Goal: Task Accomplishment & Management: Use online tool/utility

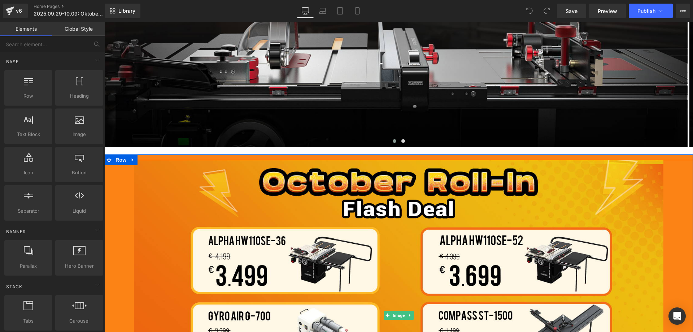
scroll to position [144, 0]
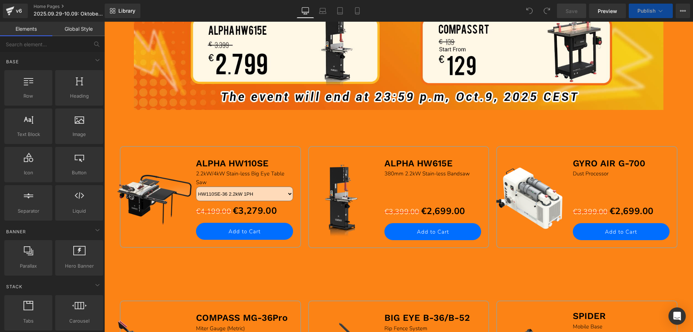
scroll to position [542, 0]
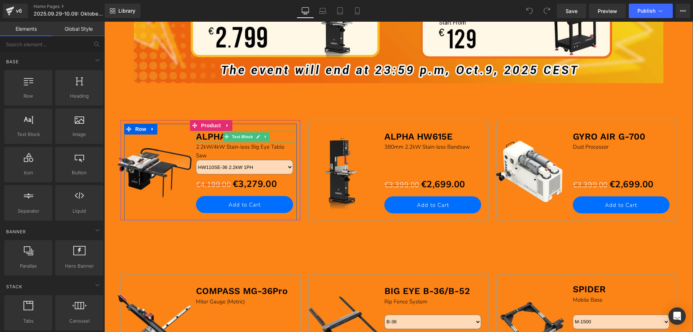
click at [202, 135] on b "ALPHA HW110SE" at bounding box center [232, 136] width 73 height 10
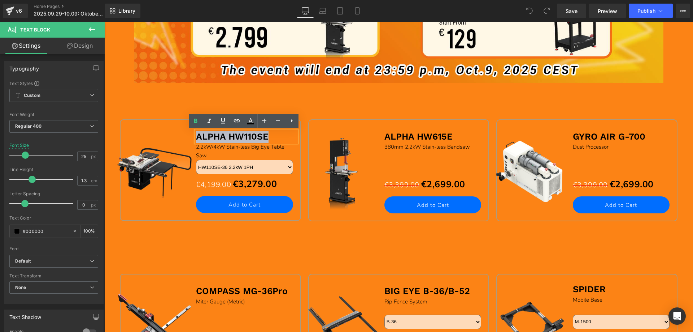
drag, startPoint x: 194, startPoint y: 135, endPoint x: 277, endPoint y: 136, distance: 82.4
click at [277, 136] on p "ALPHA HW110SE" at bounding box center [246, 137] width 101 height 12
click at [249, 120] on icon at bounding box center [250, 121] width 9 height 9
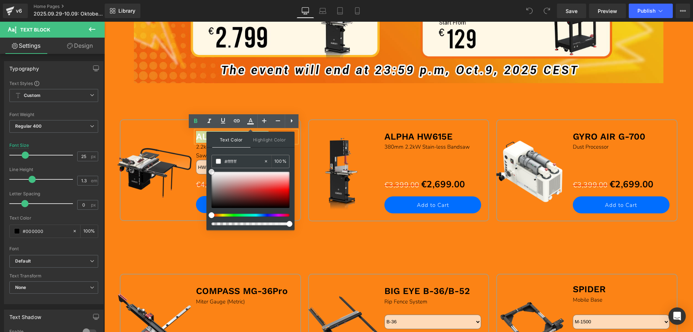
drag, startPoint x: 317, startPoint y: 229, endPoint x: 196, endPoint y: 163, distance: 137.6
drag, startPoint x: 158, startPoint y: 128, endPoint x: 202, endPoint y: 143, distance: 46.6
click at [158, 127] on div "Sale Off (P) Image" at bounding box center [160, 170] width 72 height 93
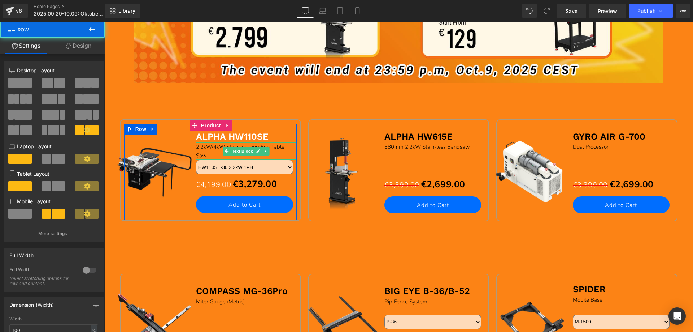
click at [207, 155] on div "2.2kW/4kW Stain-less Big Eye Table Saw" at bounding box center [246, 150] width 101 height 17
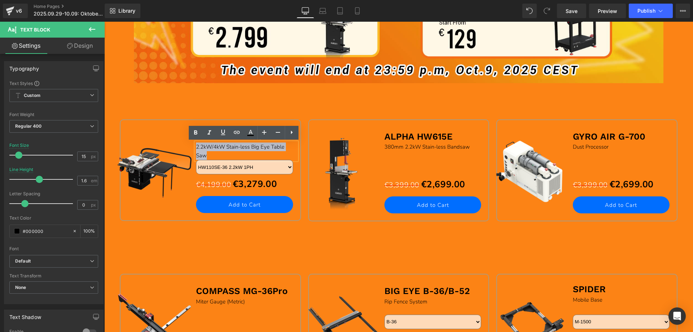
drag, startPoint x: 197, startPoint y: 149, endPoint x: 194, endPoint y: 145, distance: 4.9
click at [196, 145] on div "2.2kW/4kW Stain-less Big Eye Table Saw" at bounding box center [246, 150] width 101 height 17
click at [252, 134] on icon at bounding box center [250, 132] width 9 height 9
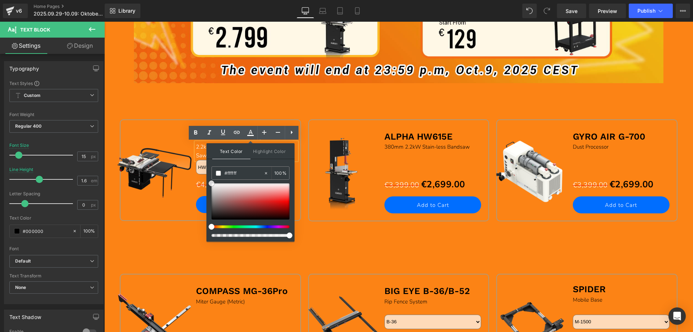
drag, startPoint x: 317, startPoint y: 241, endPoint x: 204, endPoint y: 169, distance: 133.5
drag, startPoint x: 149, startPoint y: 242, endPoint x: 236, endPoint y: 204, distance: 94.9
click at [152, 240] on div "Sale Off (P) Image COMPASS MG-36Pro Text Block Miter Gauge (Metric) Text Block …" at bounding box center [399, 314] width 566 height 155
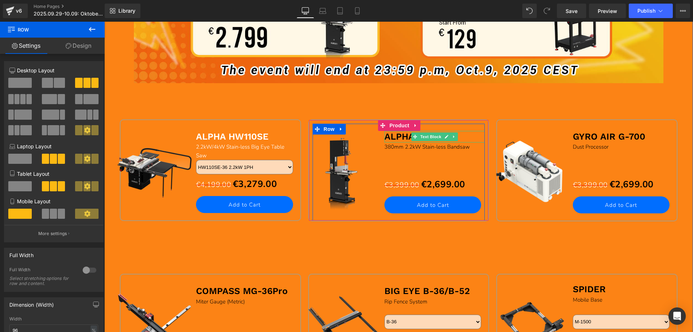
click at [386, 134] on b "ALPHA HW615E" at bounding box center [419, 136] width 68 height 10
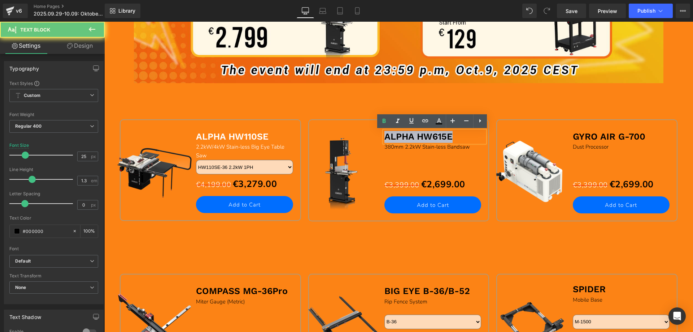
drag, startPoint x: 383, startPoint y: 135, endPoint x: 461, endPoint y: 135, distance: 77.3
click at [461, 135] on p "ALPHA HW615E" at bounding box center [435, 137] width 101 height 12
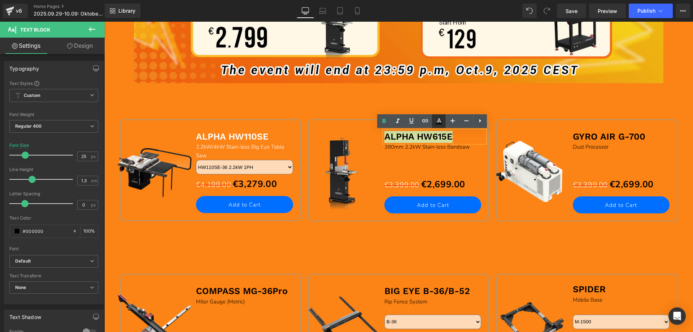
click at [440, 121] on icon at bounding box center [439, 120] width 4 height 4
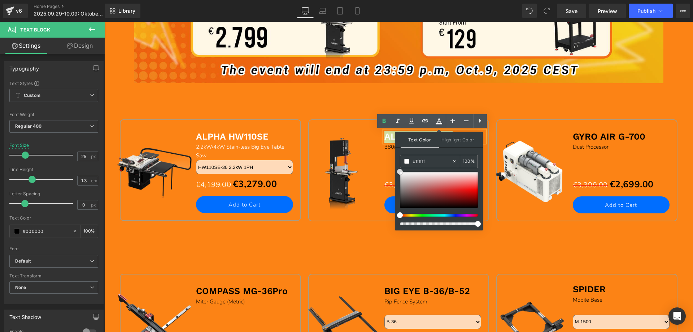
drag, startPoint x: 399, startPoint y: 206, endPoint x: 277, endPoint y: 206, distance: 122.1
click at [395, 159] on div "Text Color Highlight Color #333333 #000000 100 % transparent 0 %" at bounding box center [439, 180] width 88 height 98
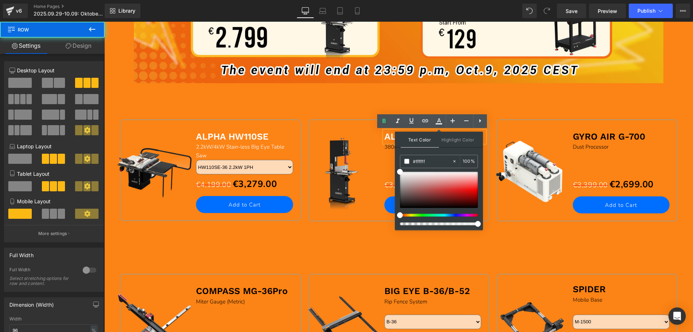
drag, startPoint x: 363, startPoint y: 251, endPoint x: 375, endPoint y: 221, distance: 31.7
click at [363, 250] on div "Sale Off (P) Image COMPASS MG-36Pro Text Block Miter Gauge (Metric) Text Block …" at bounding box center [399, 314] width 566 height 155
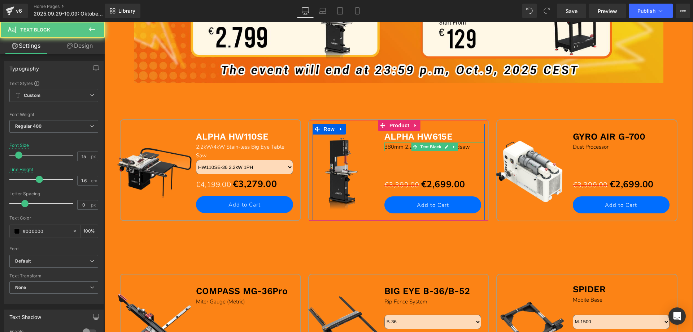
click at [397, 148] on p "380mm 2.2kW Stain-less Bandsaw" at bounding box center [435, 146] width 101 height 9
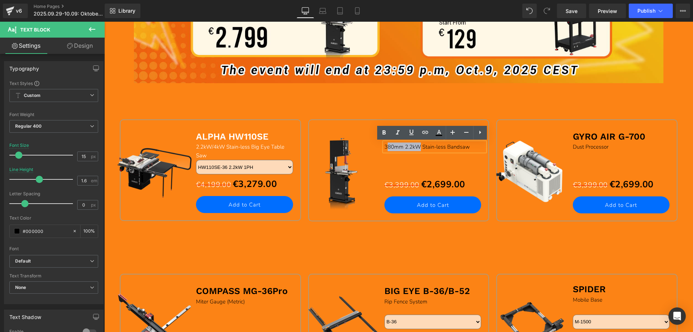
drag, startPoint x: 384, startPoint y: 146, endPoint x: 436, endPoint y: 151, distance: 52.3
click at [417, 147] on p "380mm 2.2kW Stain-less Bandsaw" at bounding box center [435, 146] width 101 height 9
drag, startPoint x: 472, startPoint y: 147, endPoint x: 383, endPoint y: 146, distance: 89.6
click at [385, 146] on p "380mm 2.2kW Stain-less Bandsaw" at bounding box center [435, 146] width 101 height 9
click at [441, 132] on icon at bounding box center [439, 132] width 9 height 9
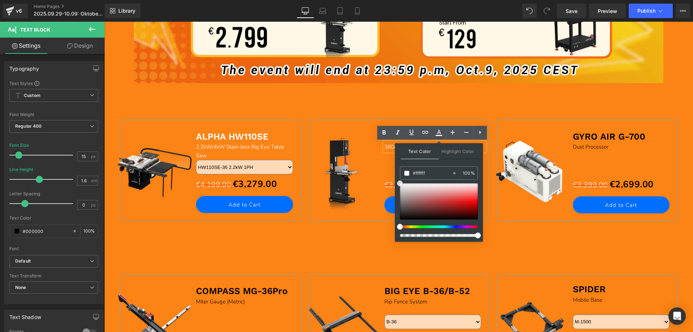
drag, startPoint x: 505, startPoint y: 238, endPoint x: 508, endPoint y: 188, distance: 50.3
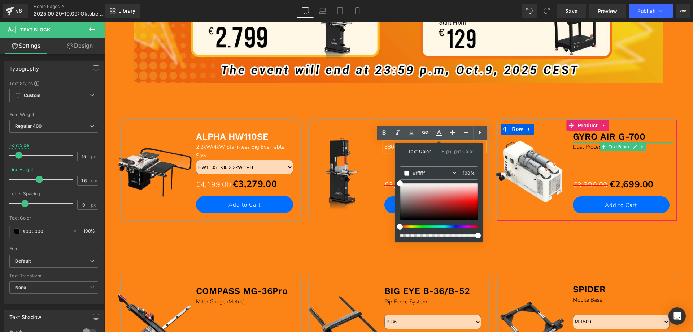
click at [580, 138] on b "GYRO AIR G-700" at bounding box center [609, 136] width 73 height 10
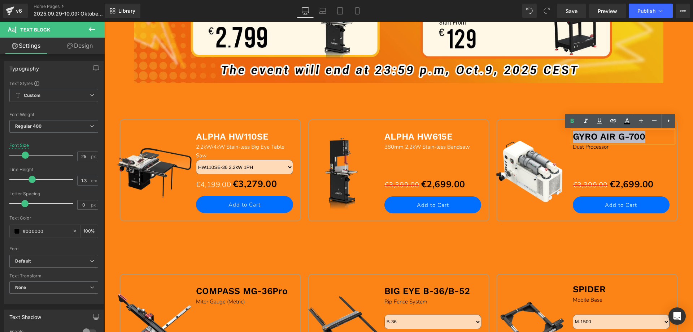
drag, startPoint x: 571, startPoint y: 136, endPoint x: 644, endPoint y: 136, distance: 73.3
click at [644, 136] on p "GYRO AIR G-700" at bounding box center [623, 137] width 101 height 12
click at [627, 121] on icon at bounding box center [627, 121] width 9 height 9
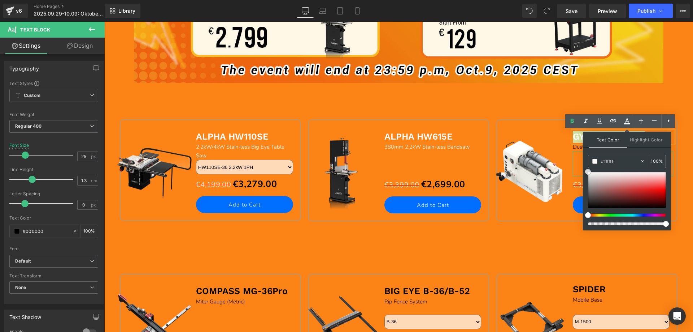
drag, startPoint x: 692, startPoint y: 229, endPoint x: 580, endPoint y: 160, distance: 131.4
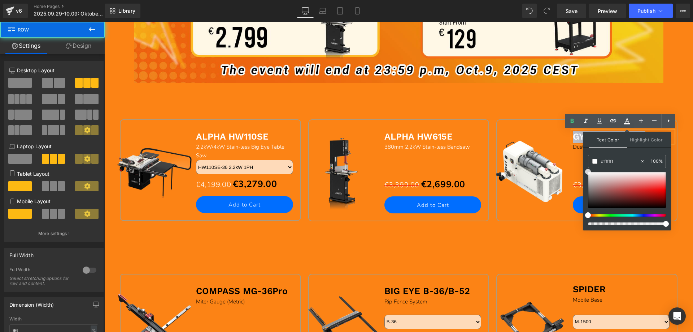
click at [510, 107] on div "Sale Off (P) Image ALPHA HW110SE Text Block 2.2kW/4kW Stain-less Big Eye Table …" at bounding box center [399, 160] width 566 height 155
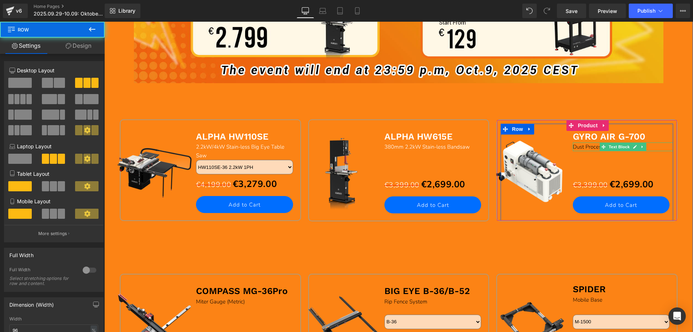
click at [575, 147] on p "Dust Processor" at bounding box center [623, 146] width 101 height 9
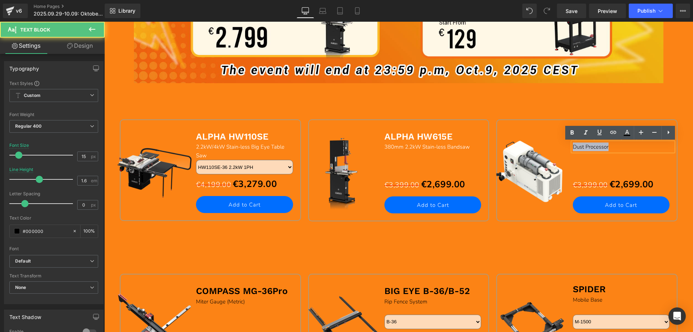
drag, startPoint x: 571, startPoint y: 146, endPoint x: 624, endPoint y: 146, distance: 53.8
click at [624, 146] on p "Dust Processor" at bounding box center [623, 146] width 101 height 9
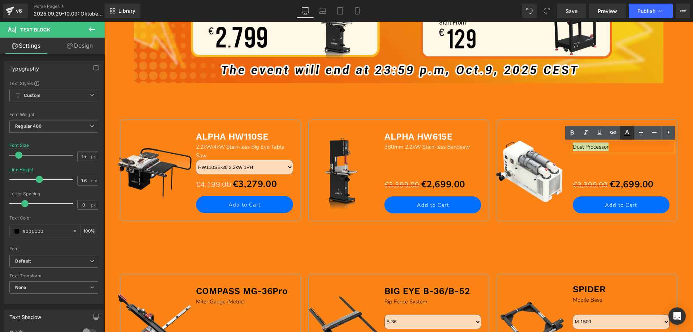
click at [628, 131] on icon at bounding box center [628, 132] width 4 height 4
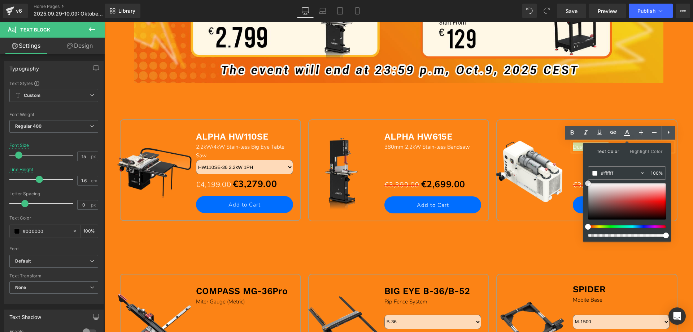
drag, startPoint x: 587, startPoint y: 217, endPoint x: 584, endPoint y: 171, distance: 45.6
click at [584, 171] on div "Text Color Highlight Color #333333 #000000 100 % transparent 0 %" at bounding box center [627, 192] width 88 height 98
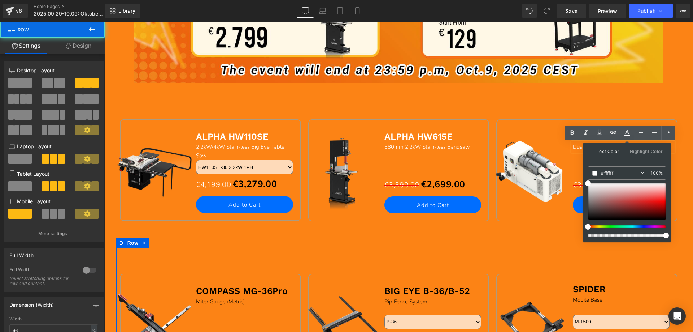
click at [279, 256] on div "Sale Off (P) Image COMPASS MG-36Pro Text Block Miter Gauge (Metric) Text Block …" at bounding box center [399, 314] width 566 height 155
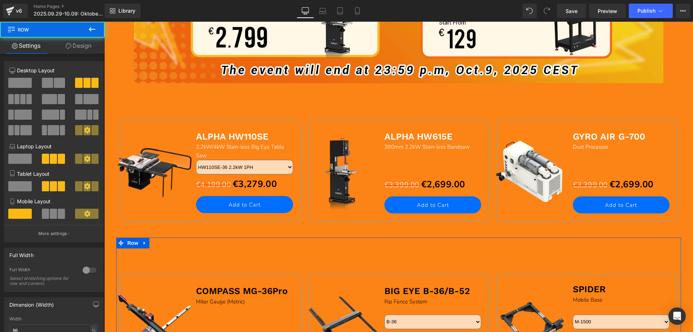
scroll to position [722, 0]
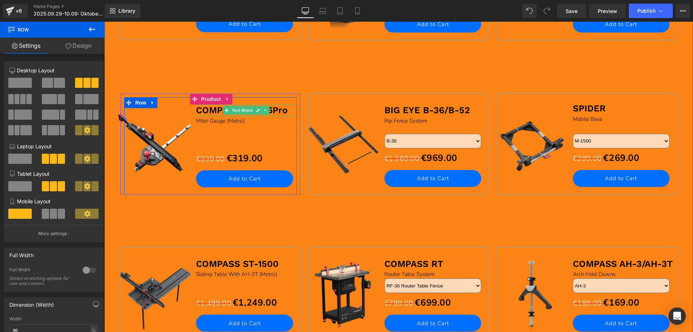
click at [215, 112] on b "COMPASS MG-36Pro" at bounding box center [242, 110] width 92 height 10
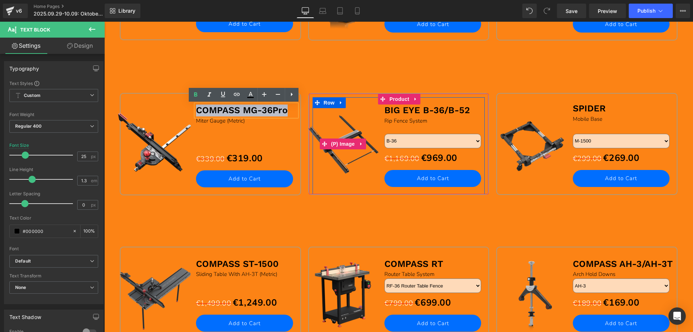
drag, startPoint x: 195, startPoint y: 110, endPoint x: 306, endPoint y: 111, distance: 110.5
click at [306, 111] on div "Sale Off (P) Image COMPASS MG-36Pro Text Block Miter Gauge (Metric) Text Block …" at bounding box center [399, 134] width 566 height 155
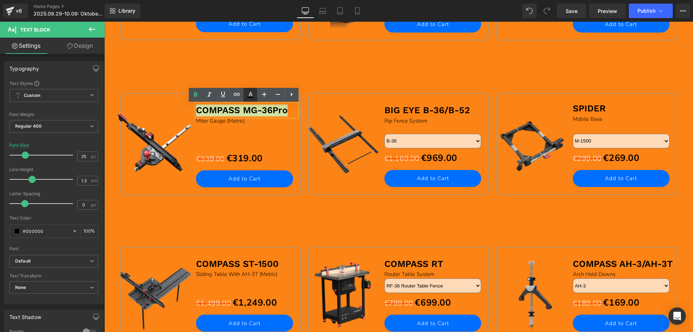
click at [252, 96] on icon at bounding box center [250, 94] width 9 height 9
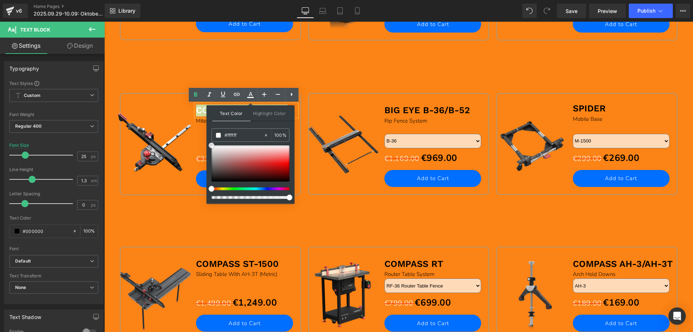
drag, startPoint x: 315, startPoint y: 202, endPoint x: 177, endPoint y: 130, distance: 155.7
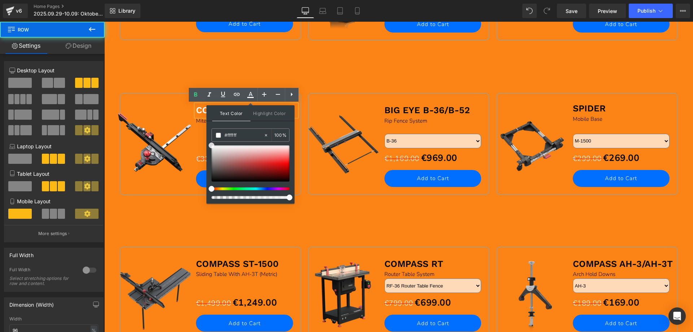
click at [141, 73] on div "Sale Off (P) Image COMPASS MG-36Pro Text Block Miter Gauge (Metric) Text Block …" at bounding box center [399, 134] width 566 height 155
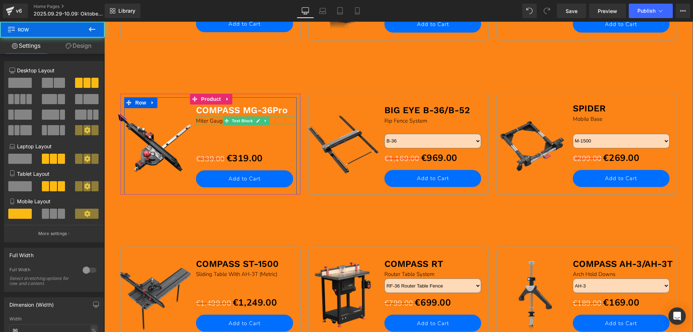
click at [202, 122] on p "Miter Gauge (Metric)" at bounding box center [246, 120] width 101 height 9
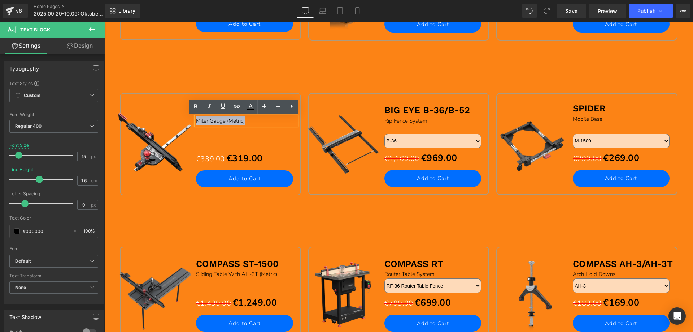
drag, startPoint x: 194, startPoint y: 120, endPoint x: 261, endPoint y: 120, distance: 67.5
click at [261, 120] on p "Miter Gauge (Metric)" at bounding box center [246, 120] width 101 height 9
click at [252, 107] on icon at bounding box center [251, 106] width 4 height 4
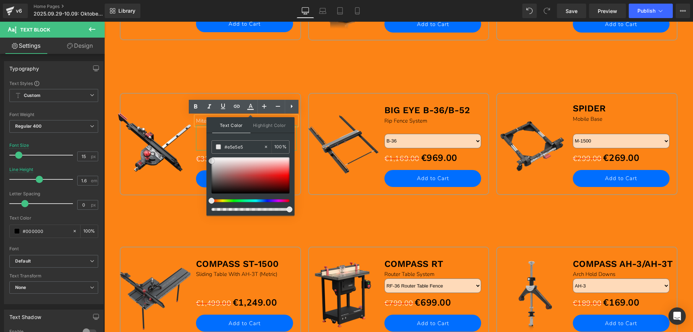
drag, startPoint x: 314, startPoint y: 213, endPoint x: 314, endPoint y: 175, distance: 37.9
drag, startPoint x: 212, startPoint y: 160, endPoint x: 211, endPoint y: 151, distance: 8.9
click at [211, 151] on div "Text Color Highlight Color #333333 #000000 100 % transparent 0 %" at bounding box center [251, 166] width 88 height 98
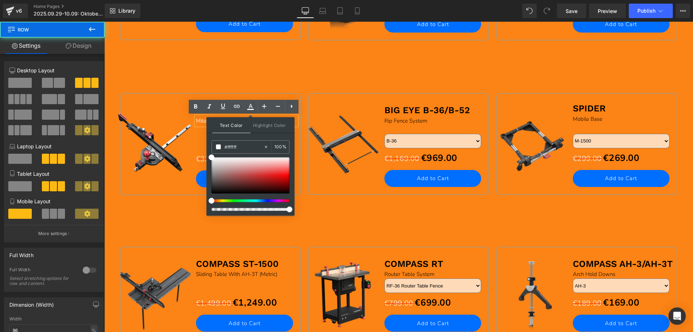
drag, startPoint x: 173, startPoint y: 206, endPoint x: 178, endPoint y: 203, distance: 5.3
click at [174, 206] on div "Sale Off (P) Image COMPASS MG-36Pro Text Block Miter Gauge (Metric) Text Block …" at bounding box center [210, 152] width 189 height 118
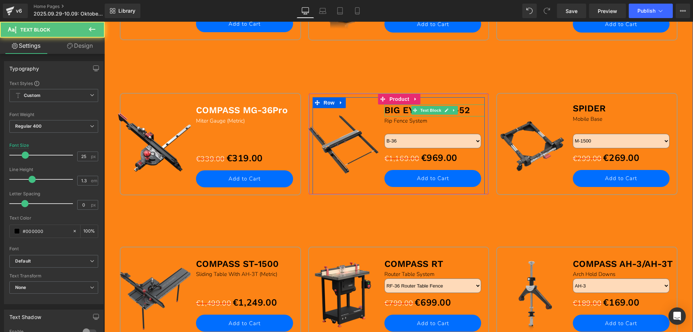
click at [397, 109] on b "BIG EYE B-36/B-52" at bounding box center [428, 110] width 86 height 10
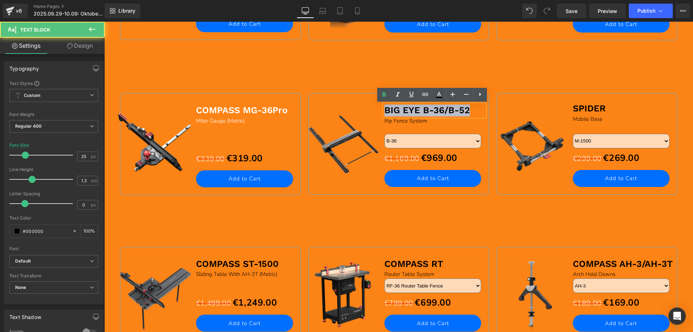
drag, startPoint x: 383, startPoint y: 111, endPoint x: 478, endPoint y: 109, distance: 94.6
click at [478, 109] on p "BIG EYE B-36/B-52" at bounding box center [435, 110] width 101 height 12
click at [438, 94] on icon at bounding box center [439, 94] width 4 height 4
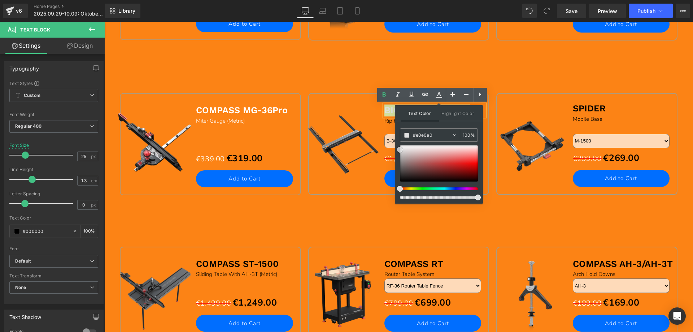
drag, startPoint x: 506, startPoint y: 201, endPoint x: 391, endPoint y: 138, distance: 131.0
drag, startPoint x: 402, startPoint y: 150, endPoint x: 398, endPoint y: 137, distance: 13.1
click at [398, 138] on div "Text Color Highlight Color #333333 #000000 100 % transparent 0 %" at bounding box center [439, 154] width 88 height 98
click at [358, 83] on div "Sale Off (P) Image COMPASS MG-36Pro Text Block Miter Gauge (Metric) Text Block …" at bounding box center [399, 134] width 566 height 155
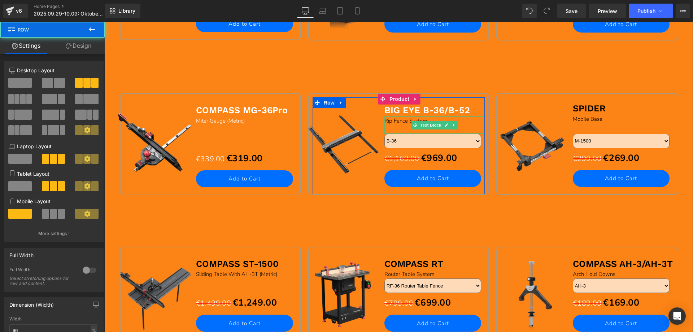
click at [386, 120] on div "Rip Fence System" at bounding box center [435, 124] width 101 height 17
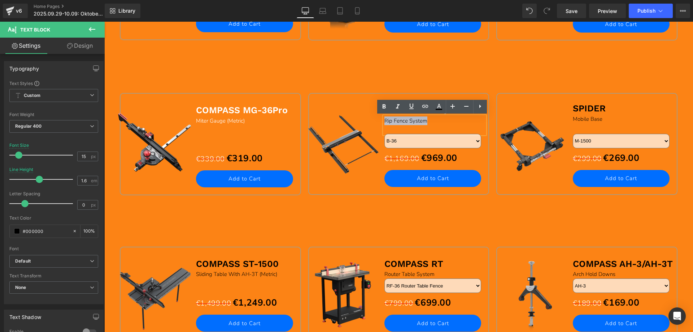
drag, startPoint x: 383, startPoint y: 120, endPoint x: 437, endPoint y: 120, distance: 53.8
click at [437, 120] on div "Rip Fence System" at bounding box center [435, 124] width 101 height 17
click at [438, 106] on icon at bounding box center [439, 106] width 4 height 4
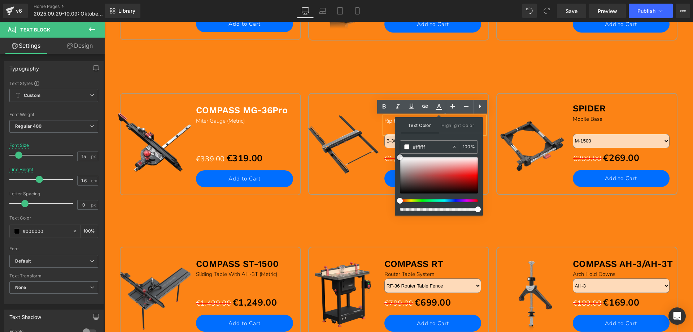
drag, startPoint x: 503, startPoint y: 213, endPoint x: 501, endPoint y: 178, distance: 35.5
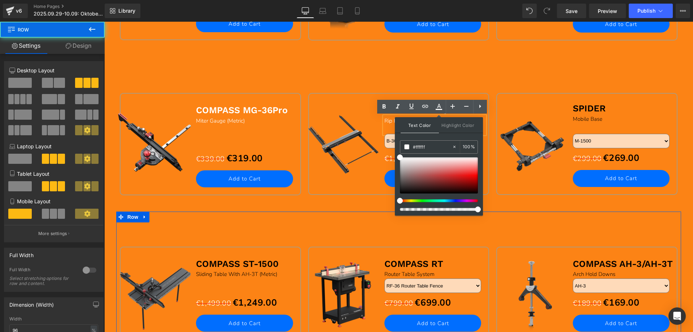
drag, startPoint x: 347, startPoint y: 227, endPoint x: 419, endPoint y: 181, distance: 85.1
click at [348, 227] on div "Sale Off (P) Image COMPASS ST-1500 Text Block Sliding Table With AH-3T (Metric)…" at bounding box center [399, 283] width 566 height 144
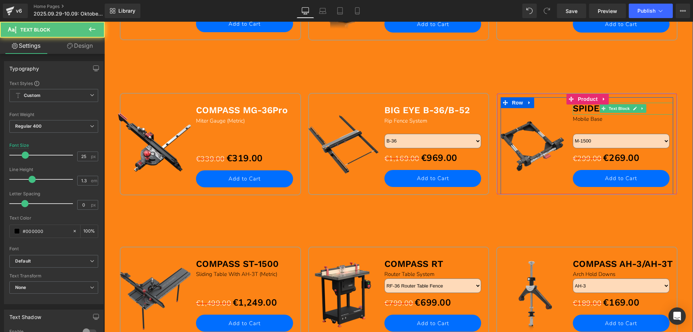
click at [578, 108] on b "SPIDER" at bounding box center [589, 108] width 33 height 10
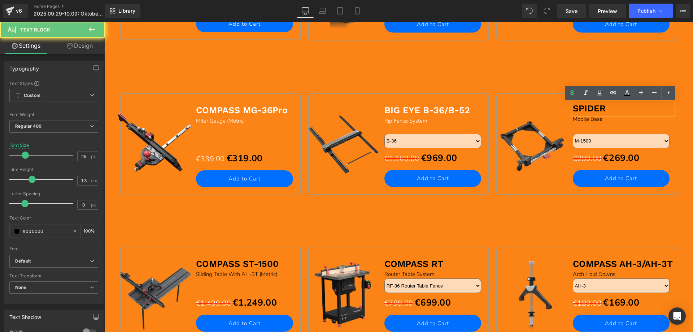
drag, startPoint x: 571, startPoint y: 108, endPoint x: 643, endPoint y: 102, distance: 72.1
click at [639, 106] on p "SPIDER" at bounding box center [623, 109] width 101 height 12
click at [632, 90] on icon at bounding box center [627, 92] width 9 height 9
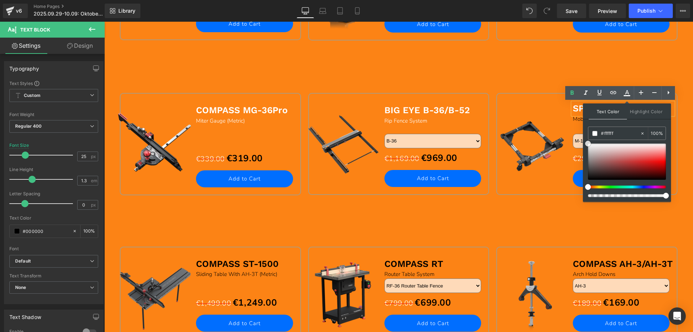
drag, startPoint x: 589, startPoint y: 179, endPoint x: 584, endPoint y: 137, distance: 42.6
click at [585, 138] on div "Text Color Highlight Color #333333 #000000 100 % transparent 0 %" at bounding box center [627, 152] width 88 height 98
click at [528, 77] on div "Sale Off (P) Image COMPASS MG-36Pro Text Block Miter Gauge (Metric) Text Block …" at bounding box center [399, 134] width 566 height 155
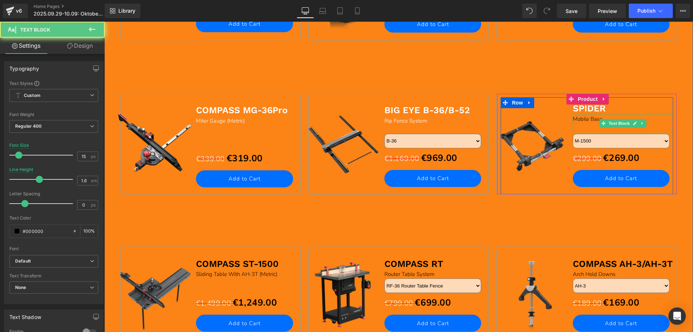
click at [580, 119] on div "Mobile Base" at bounding box center [623, 122] width 101 height 17
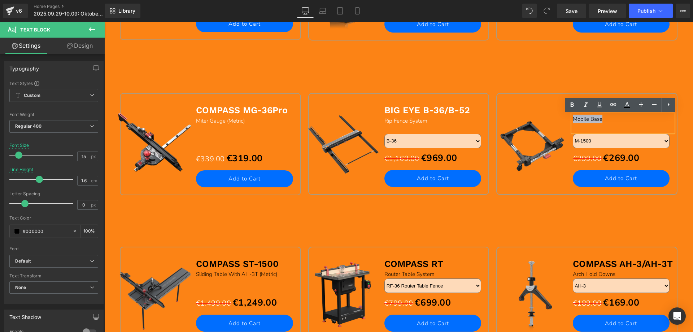
drag, startPoint x: 572, startPoint y: 118, endPoint x: 623, endPoint y: 112, distance: 51.3
click at [613, 117] on div "Mobile Base" at bounding box center [623, 122] width 101 height 17
click at [630, 106] on icon at bounding box center [627, 104] width 9 height 9
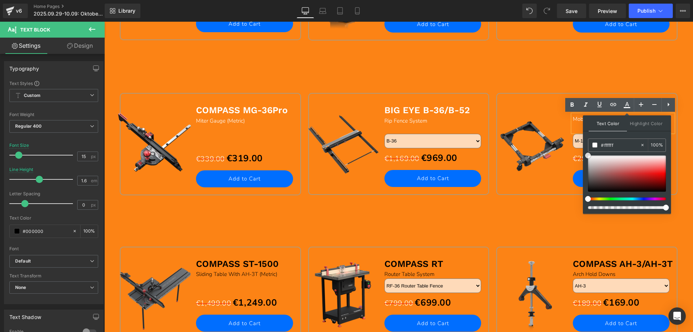
drag, startPoint x: 693, startPoint y: 208, endPoint x: 582, endPoint y: 150, distance: 125.8
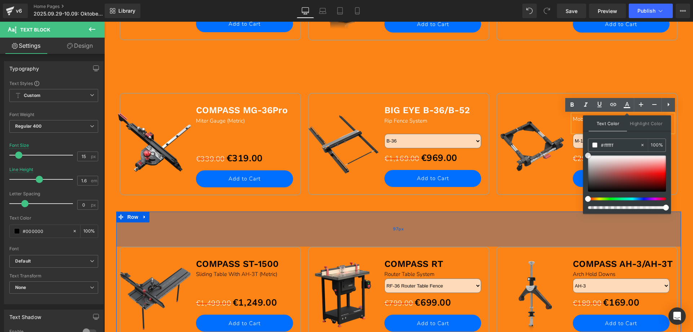
click at [241, 216] on div "97px" at bounding box center [399, 228] width 566 height 35
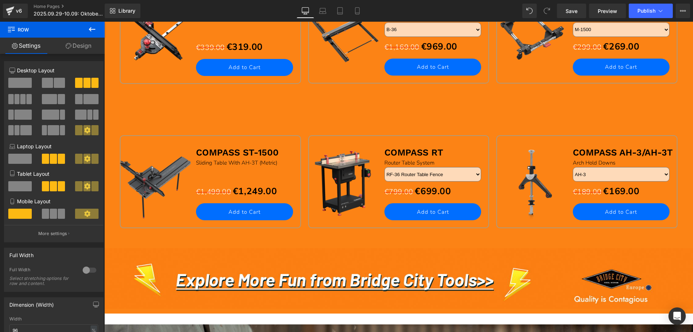
scroll to position [831, 0]
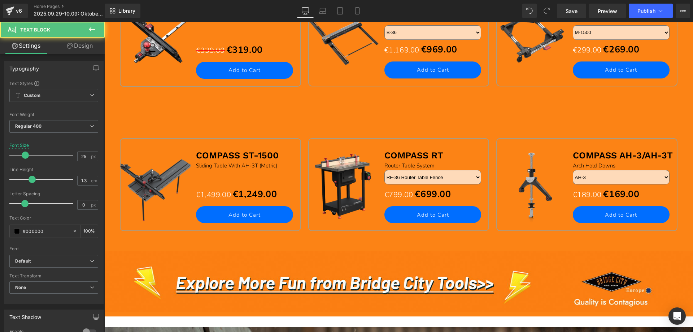
click at [209, 157] on b "COMPASS ST-1500" at bounding box center [237, 155] width 83 height 10
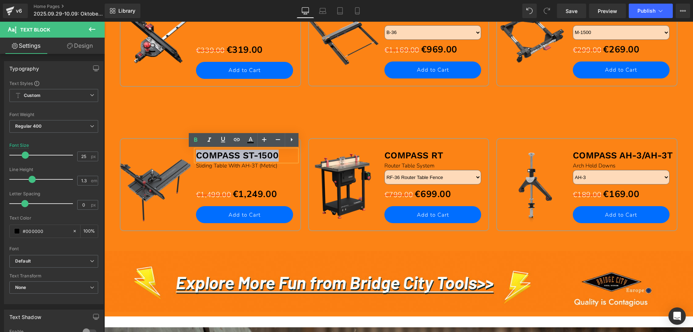
drag, startPoint x: 195, startPoint y: 154, endPoint x: 280, endPoint y: 154, distance: 84.9
click at [280, 154] on p "COMPASS ST-1500" at bounding box center [246, 156] width 101 height 12
click at [253, 141] on icon at bounding box center [250, 139] width 9 height 9
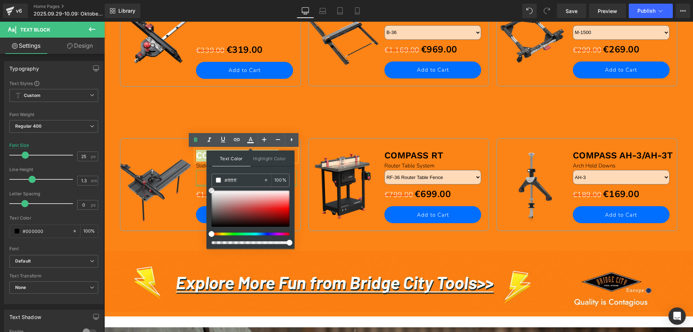
drag, startPoint x: 316, startPoint y: 245, endPoint x: 196, endPoint y: 185, distance: 133.3
click at [181, 111] on div "Sale Off (P) Image COMPASS ST-1500 Text Block Sliding Table With AH-3T (Metric)…" at bounding box center [399, 175] width 566 height 144
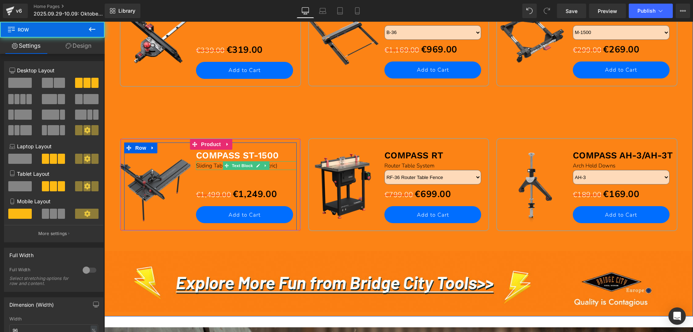
click at [201, 166] on p "Sliding Table With AH-3T (Metric)" at bounding box center [246, 165] width 101 height 9
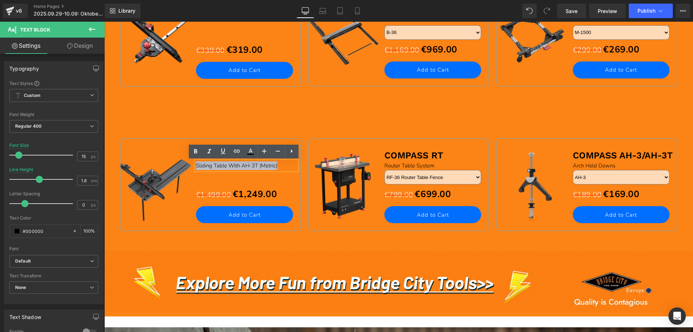
drag, startPoint x: 193, startPoint y: 165, endPoint x: 205, endPoint y: 159, distance: 13.6
click at [196, 164] on div "Sliding Table With AH-3T (Metric)" at bounding box center [246, 165] width 101 height 9
click at [250, 149] on icon at bounding box center [250, 151] width 9 height 9
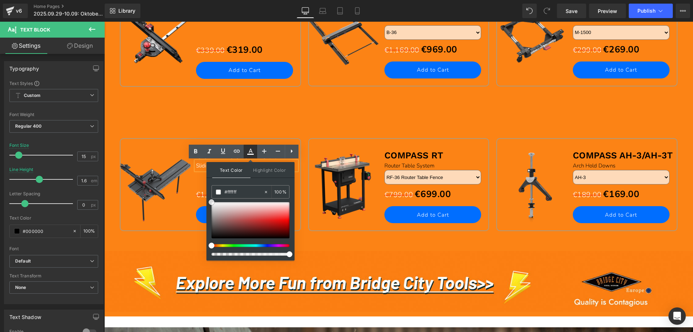
drag, startPoint x: 212, startPoint y: 236, endPoint x: 245, endPoint y: 144, distance: 97.3
click at [207, 195] on div "Text Color Highlight Color #333333 #000000 100 % transparent 0 %" at bounding box center [251, 211] width 88 height 98
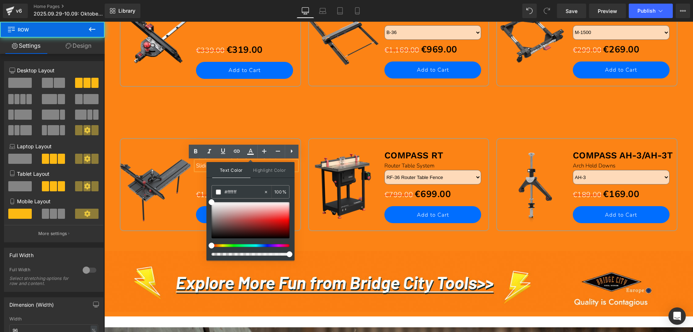
drag, startPoint x: 315, startPoint y: 91, endPoint x: 329, endPoint y: 109, distance: 22.8
click at [315, 92] on div "Sale Off (P) Image BIG EYE B-36/B-52 Text Block Rip Fence System Text Block B-3…" at bounding box center [399, 43] width 189 height 118
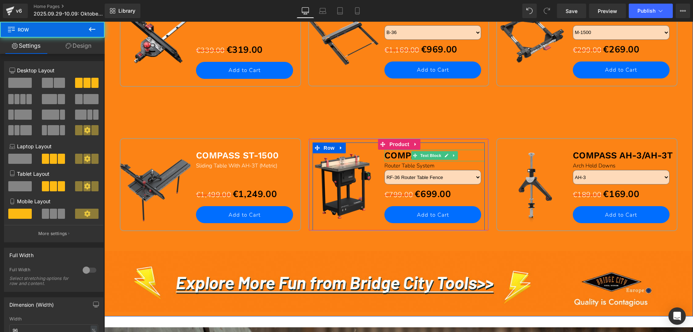
click at [389, 155] on b "COMPASS RT" at bounding box center [414, 155] width 59 height 10
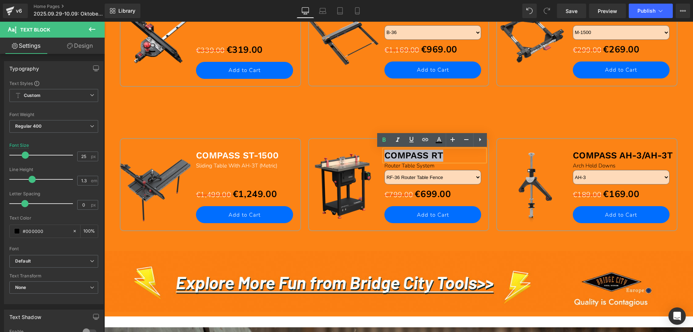
drag, startPoint x: 382, startPoint y: 154, endPoint x: 460, endPoint y: 153, distance: 78.0
click at [460, 153] on p "COMPASS RT" at bounding box center [435, 156] width 101 height 12
click at [442, 138] on icon at bounding box center [439, 139] width 9 height 9
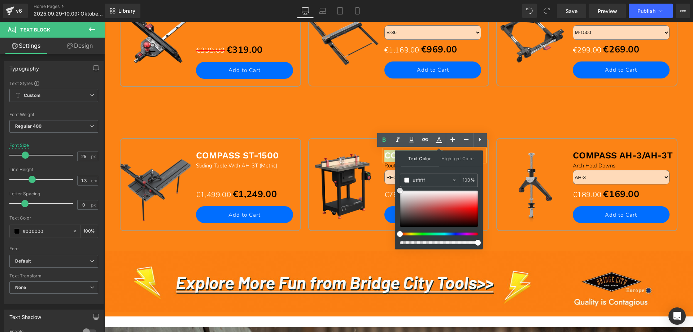
drag, startPoint x: 399, startPoint y: 225, endPoint x: 395, endPoint y: 180, distance: 45.8
click at [397, 187] on div "Text Color Highlight Color #333333 #000000 100 % transparent 0 %" at bounding box center [439, 199] width 88 height 98
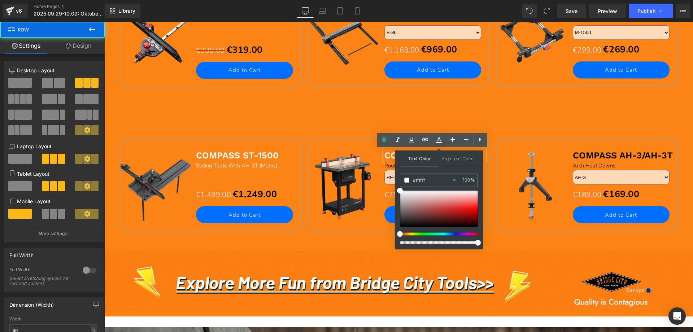
click at [355, 119] on div "Sale Off (P) Image COMPASS ST-1500 Text Block Sliding Table With AH-3T (Metric)…" at bounding box center [399, 175] width 566 height 144
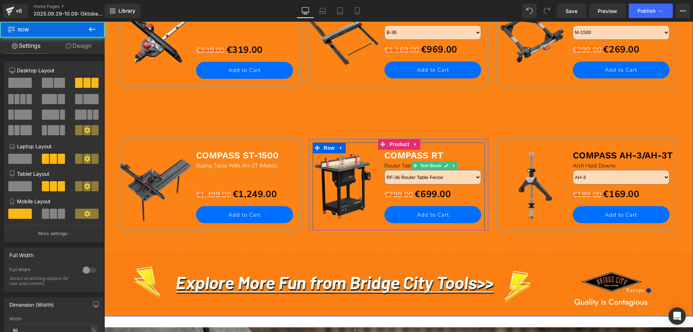
click at [385, 165] on div "Router Table System" at bounding box center [435, 165] width 101 height 9
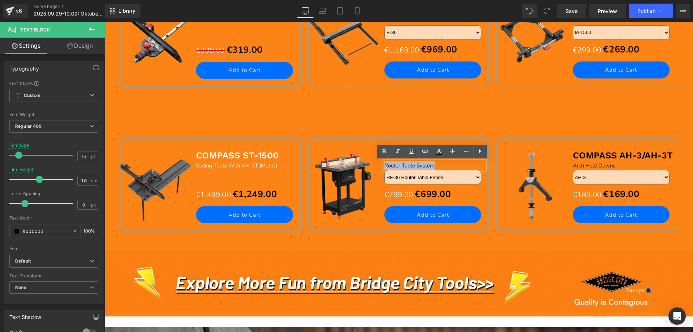
drag, startPoint x: 383, startPoint y: 165, endPoint x: 449, endPoint y: 161, distance: 65.8
click at [449, 161] on div "Router Table System" at bounding box center [435, 165] width 101 height 9
click at [442, 150] on icon at bounding box center [439, 151] width 9 height 9
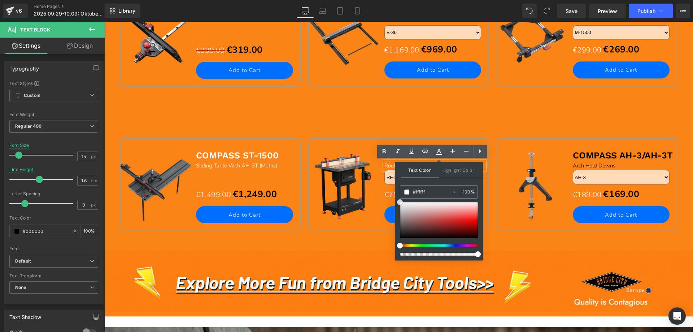
drag, startPoint x: 505, startPoint y: 257, endPoint x: 518, endPoint y: 163, distance: 94.8
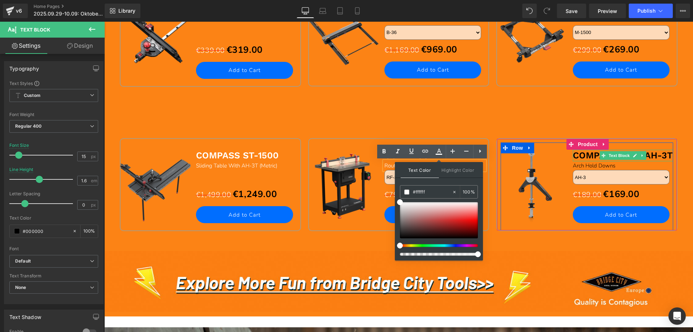
click at [575, 154] on b "COMPASS AH-3/AH-3T" at bounding box center [623, 155] width 100 height 10
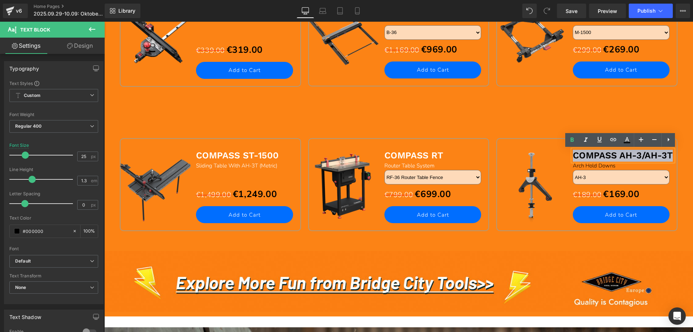
drag, startPoint x: 572, startPoint y: 155, endPoint x: 679, endPoint y: 155, distance: 106.9
click at [629, 139] on icon at bounding box center [627, 139] width 9 height 9
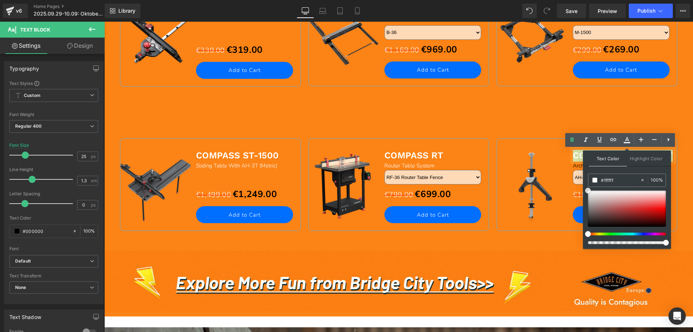
drag, startPoint x: 692, startPoint y: 247, endPoint x: 577, endPoint y: 181, distance: 132.5
click at [511, 102] on div "Sale Off (P) Image COMPASS MG-36Pro Text Block Miter Gauge (Metric) Text Block …" at bounding box center [399, 25] width 566 height 155
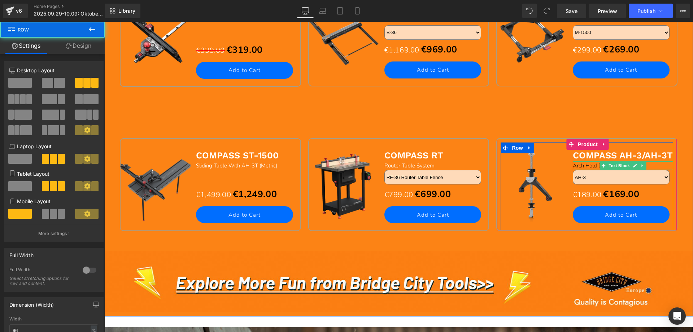
click at [577, 165] on div "Arch Hold Downs" at bounding box center [623, 165] width 101 height 9
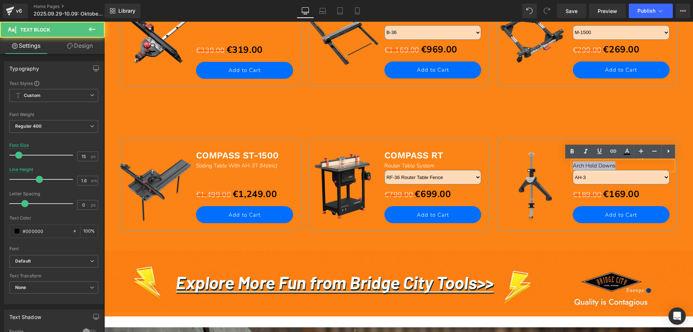
drag, startPoint x: 571, startPoint y: 165, endPoint x: 631, endPoint y: 159, distance: 60.2
click at [629, 165] on div "Arch Hold Downs" at bounding box center [623, 165] width 101 height 9
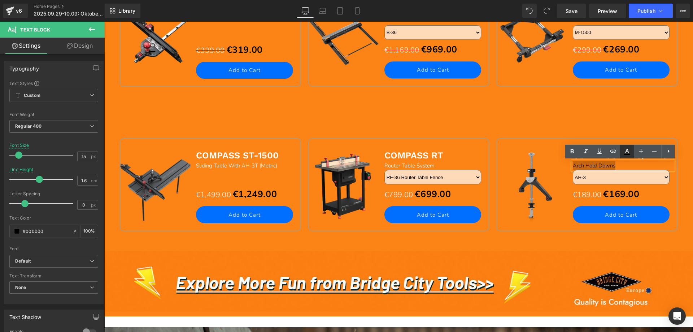
click at [626, 153] on icon at bounding box center [627, 151] width 9 height 9
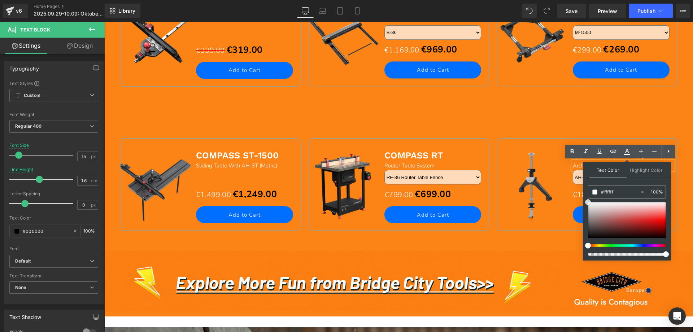
drag, startPoint x: 589, startPoint y: 237, endPoint x: 584, endPoint y: 192, distance: 45.8
click at [585, 193] on div "Text Color Highlight Color #333333 #000000 100 % transparent 0 %" at bounding box center [627, 211] width 88 height 98
click at [489, 118] on div "Sale Off (P) Image COMPASS ST-1500 Text Block Sliding Table With AH-3T (Metric)…" at bounding box center [399, 175] width 566 height 144
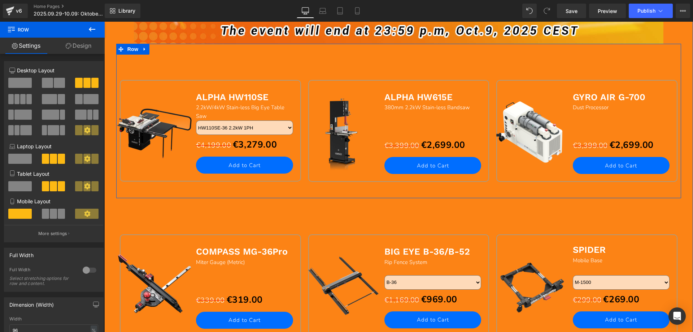
scroll to position [578, 0]
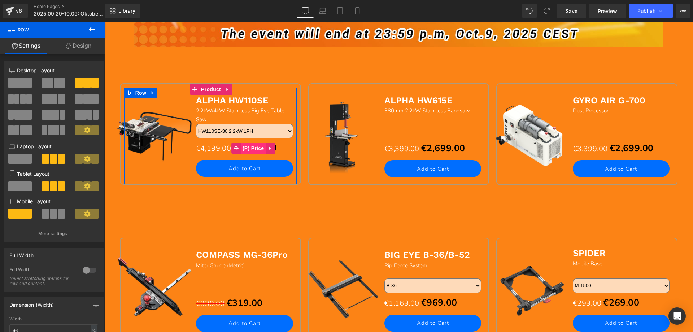
drag, startPoint x: 250, startPoint y: 150, endPoint x: 245, endPoint y: 150, distance: 5.1
click at [250, 150] on span "(P) Price" at bounding box center [253, 148] width 25 height 11
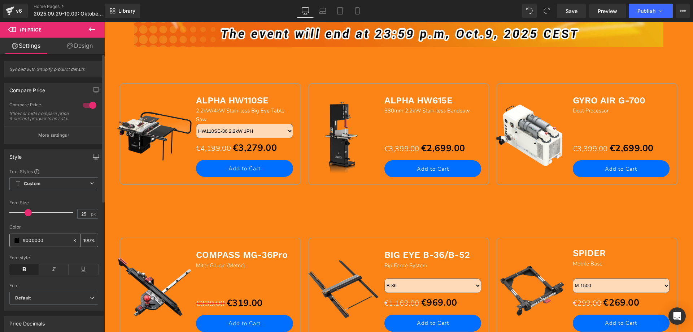
click at [16, 243] on span at bounding box center [17, 240] width 6 height 6
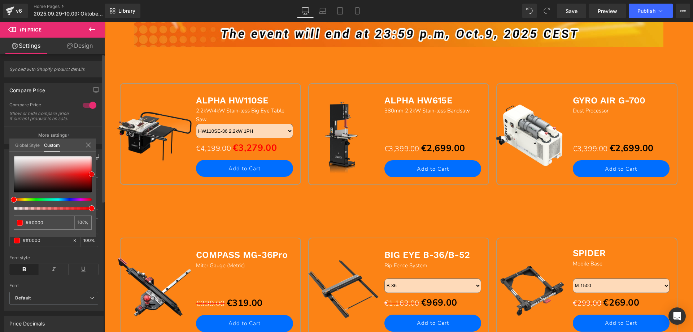
drag, startPoint x: 13, startPoint y: 190, endPoint x: 95, endPoint y: 172, distance: 84.3
click at [95, 172] on div "#000000 100 %" at bounding box center [52, 196] width 87 height 81
drag, startPoint x: 48, startPoint y: 223, endPoint x: 23, endPoint y: 222, distance: 25.0
click at [23, 222] on div "#000000" at bounding box center [44, 222] width 61 height 14
type input "#ff0000"
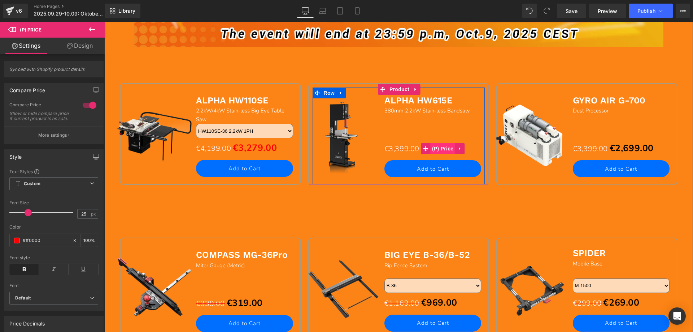
click at [436, 150] on span "(P) Price" at bounding box center [443, 148] width 25 height 11
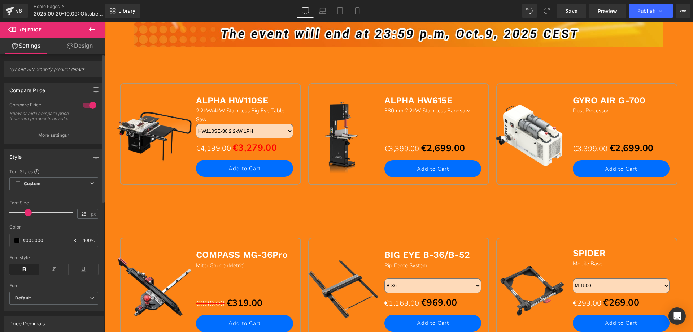
drag, startPoint x: 51, startPoint y: 246, endPoint x: 9, endPoint y: 242, distance: 42.8
click at [2, 243] on div "Style Text Styles Custom Custom Setup Global Style Custom Setup Global Style 25…" at bounding box center [54, 227] width 108 height 167
paste input "ff"
type input "#ff0000"
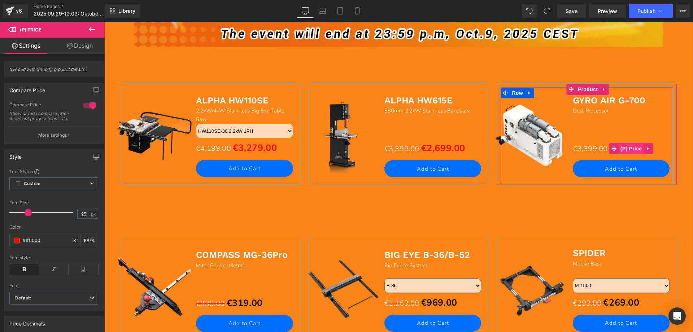
click at [622, 149] on span "(P) Price" at bounding box center [631, 148] width 25 height 11
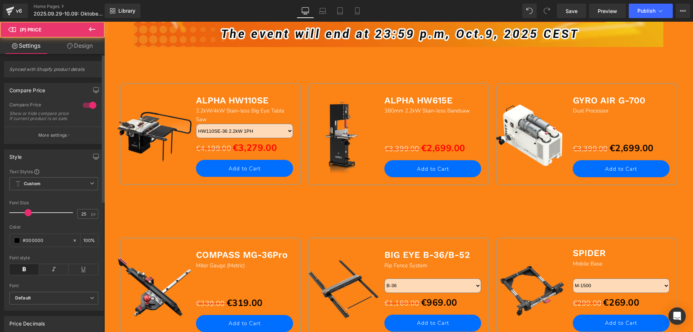
drag, startPoint x: 43, startPoint y: 246, endPoint x: 34, endPoint y: 241, distance: 10.7
click at [6, 245] on div "Text Styles Custom Custom Setup Global Style Custom Setup Global Style 25px Fon…" at bounding box center [53, 239] width 99 height 142
paste input "ff"
type input "#ff0000"
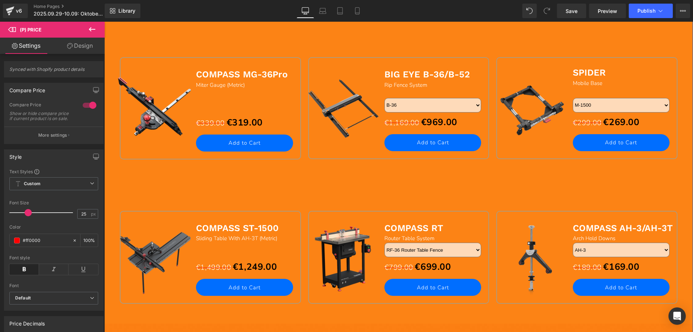
scroll to position [758, 0]
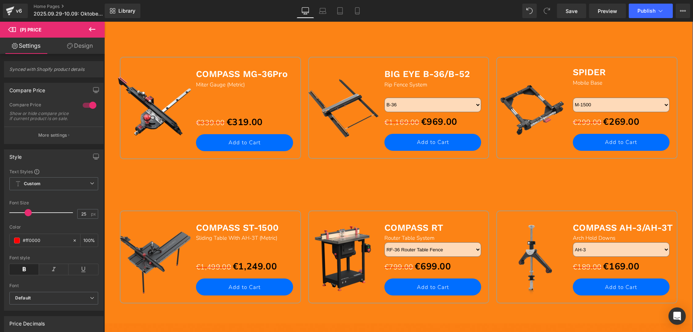
click at [236, 122] on div "€339.00 €319.00 (P) Price" at bounding box center [246, 122] width 101 height 16
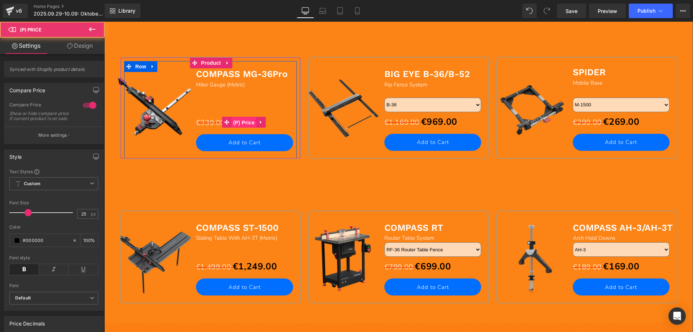
click at [237, 122] on span "(P) Price" at bounding box center [244, 122] width 25 height 11
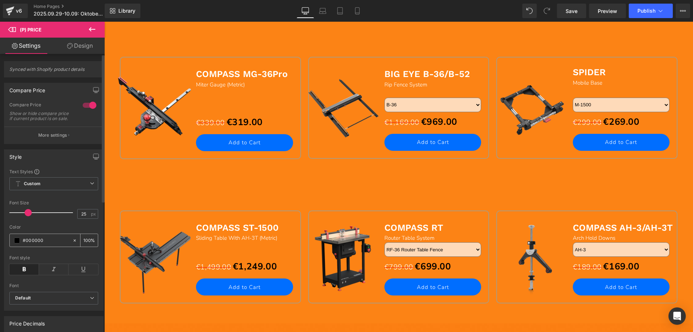
drag, startPoint x: 51, startPoint y: 245, endPoint x: 17, endPoint y: 242, distance: 34.4
click at [14, 243] on div "#000000" at bounding box center [41, 240] width 62 height 13
type input "#ff0000"
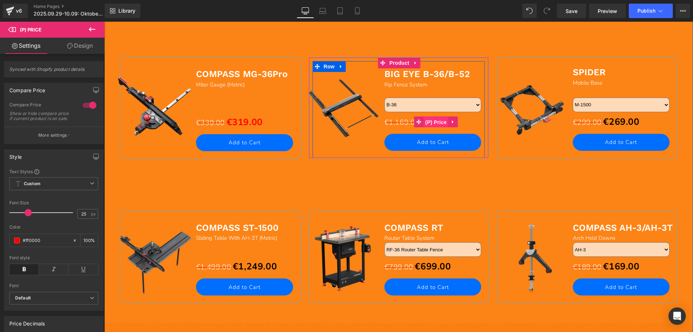
click at [433, 122] on span "(P) Price" at bounding box center [436, 122] width 25 height 11
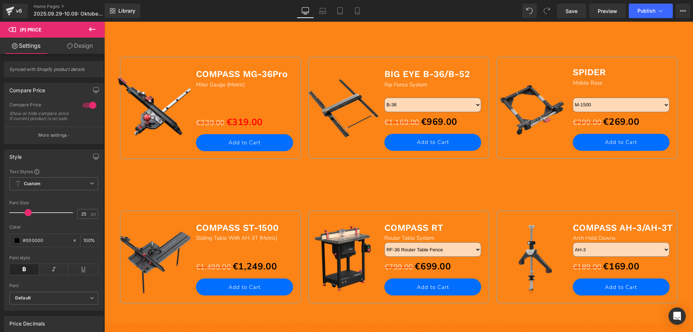
drag, startPoint x: 53, startPoint y: 244, endPoint x: -3, endPoint y: 238, distance: 55.6
click at [0, 238] on html "(P) Price You are previewing how the will restyle your page. You can not edit E…" at bounding box center [346, 166] width 693 height 332
paste input "ff"
type input "#ff0000"
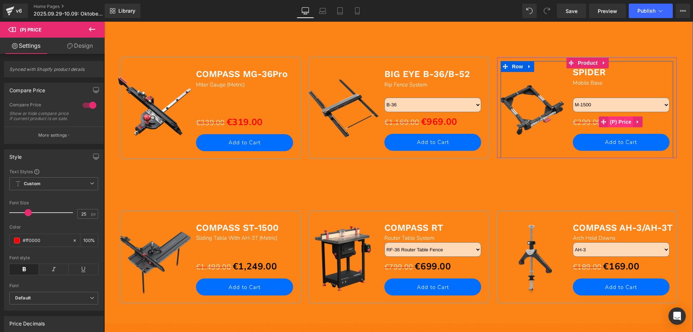
click at [618, 122] on span "(P) Price" at bounding box center [621, 121] width 25 height 11
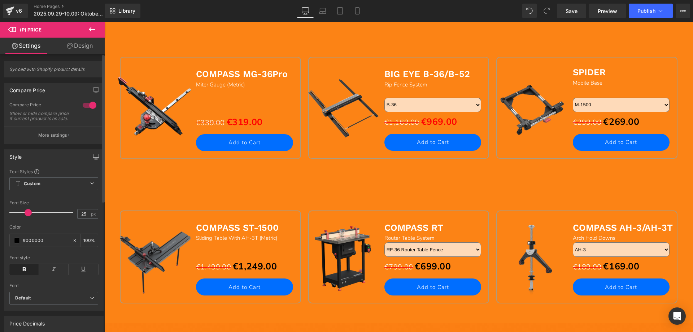
drag, startPoint x: 43, startPoint y: 243, endPoint x: 99, endPoint y: 225, distance: 58.6
click at [12, 241] on div "#000000" at bounding box center [41, 240] width 62 height 13
paste input "ff"
type input "#ff0000"
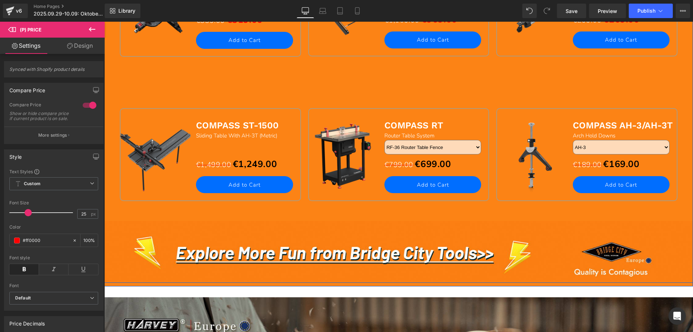
scroll to position [867, 0]
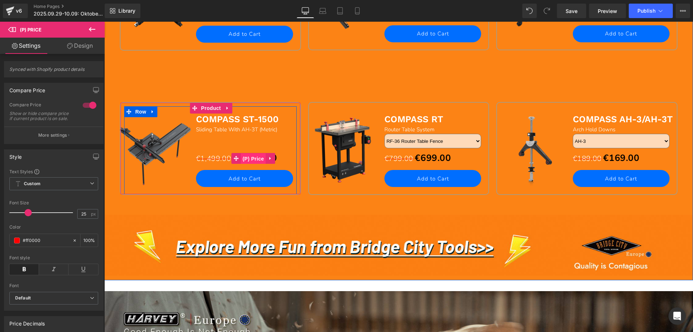
click at [248, 157] on span "(P) Price" at bounding box center [253, 158] width 25 height 11
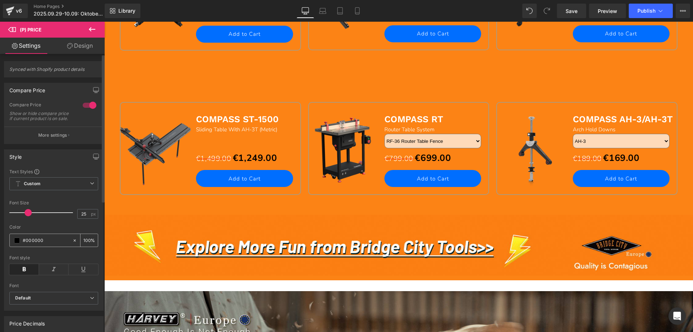
drag, startPoint x: 55, startPoint y: 243, endPoint x: 10, endPoint y: 240, distance: 45.3
click at [6, 241] on div "Text Styles Custom Custom Setup Global Style Custom Setup Global Style 25px Fon…" at bounding box center [53, 239] width 99 height 142
paste input "ff"
type input "#ff0000"
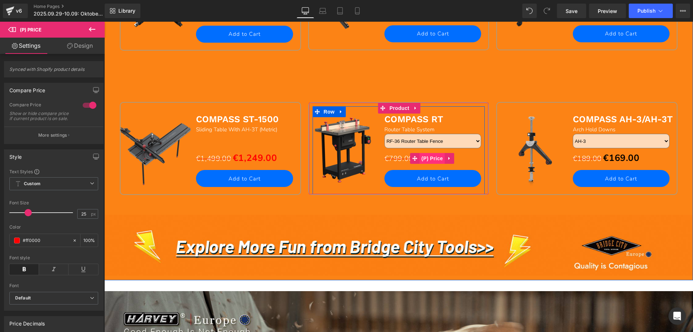
click at [425, 157] on span "(P) Price" at bounding box center [432, 158] width 25 height 11
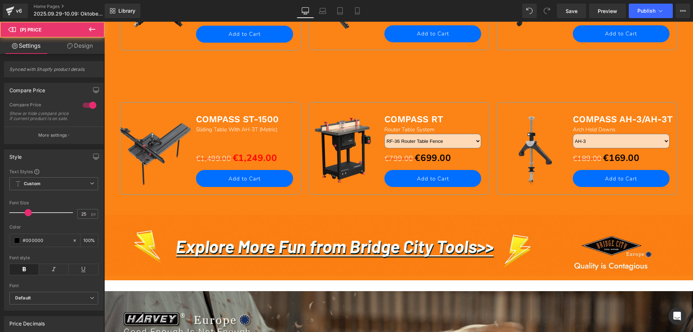
drag, startPoint x: 45, startPoint y: 247, endPoint x: 9, endPoint y: 240, distance: 36.4
click at [0, 242] on html "(P) Price You are previewing how the will restyle your page. You can not edit E…" at bounding box center [346, 166] width 693 height 332
paste input "ff"
type input "#ff0000"
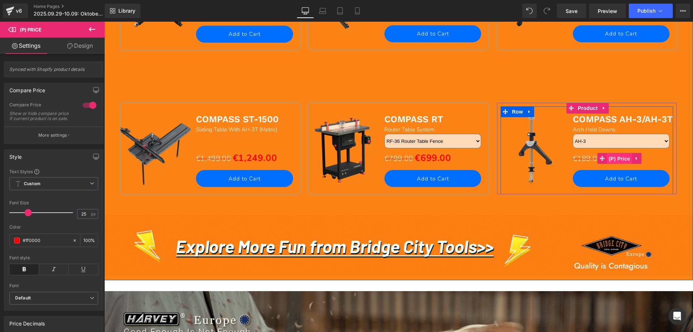
click at [618, 158] on span "(P) Price" at bounding box center [619, 158] width 25 height 11
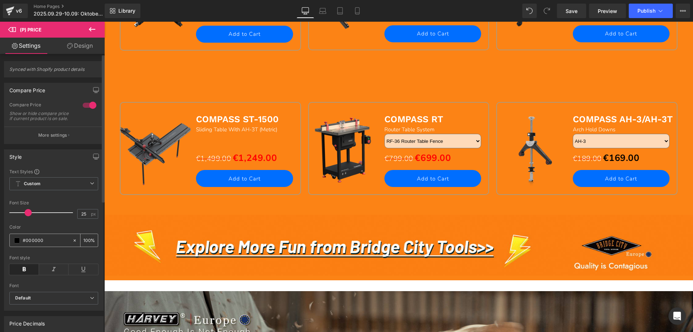
drag, startPoint x: 42, startPoint y: 244, endPoint x: 10, endPoint y: 243, distance: 32.2
click at [10, 243] on div "#000000" at bounding box center [41, 240] width 62 height 13
paste input "ff"
type input "#ff0000"
click at [95, 28] on icon at bounding box center [92, 29] width 9 height 9
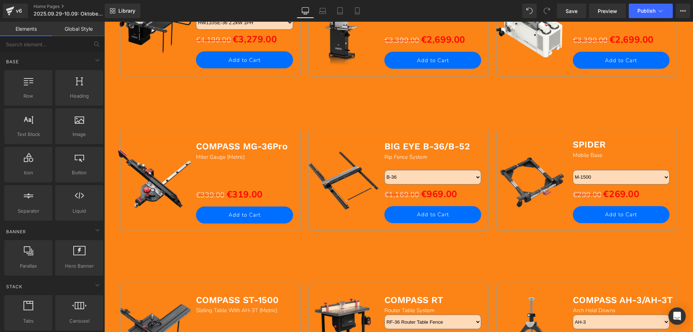
scroll to position [542, 0]
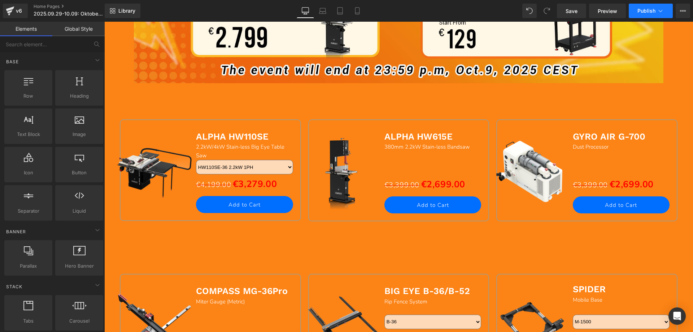
click at [643, 13] on span "Publish" at bounding box center [647, 11] width 18 height 6
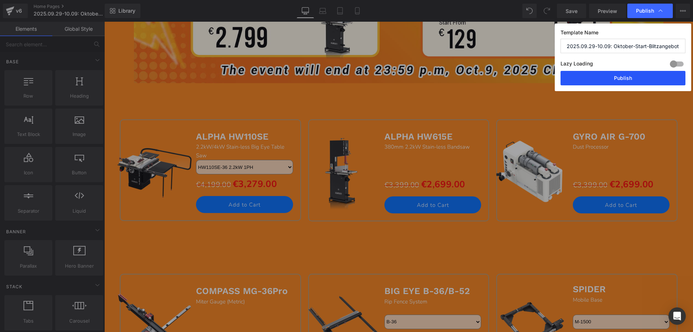
click at [598, 79] on button "Publish" at bounding box center [623, 78] width 125 height 14
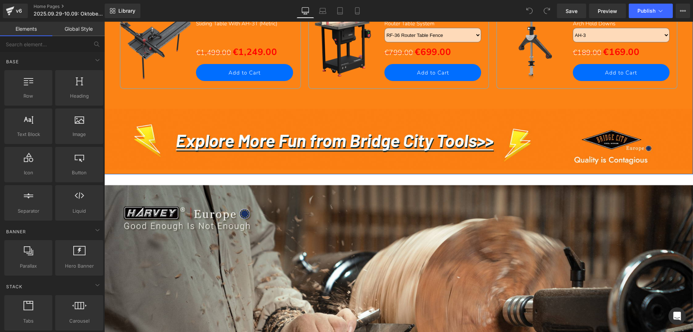
scroll to position [975, 0]
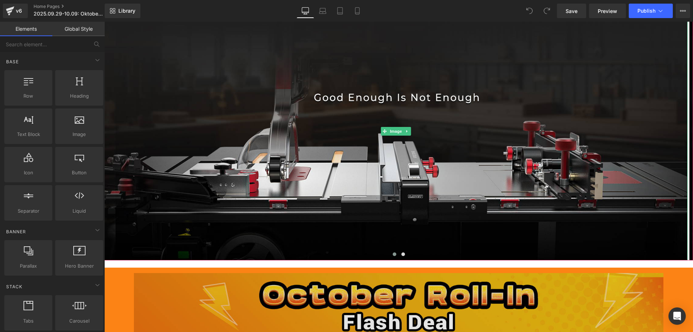
scroll to position [253, 0]
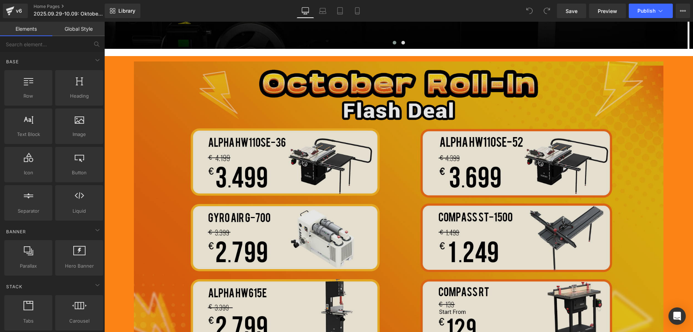
click at [337, 197] on img at bounding box center [399, 216] width 530 height 310
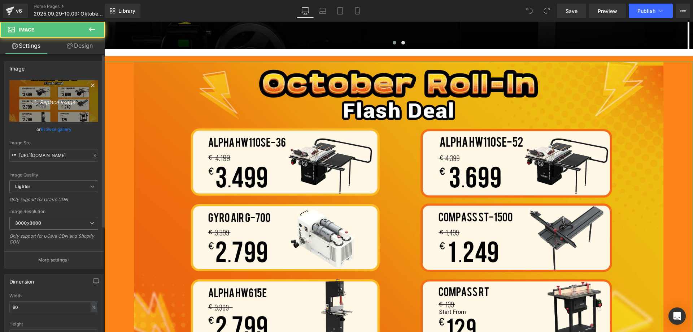
click at [70, 105] on link "Replace Image" at bounding box center [53, 101] width 89 height 42
type input "C:\fakepath\banner hv.jpg"
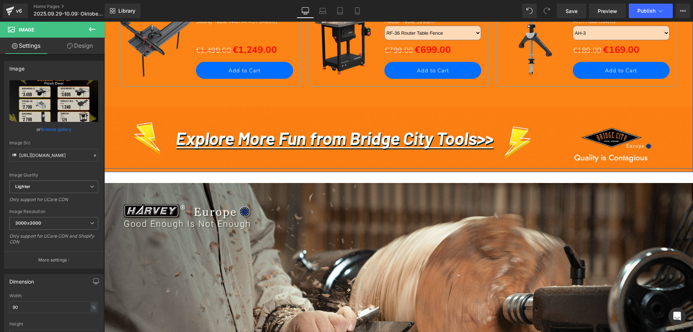
scroll to position [975, 0]
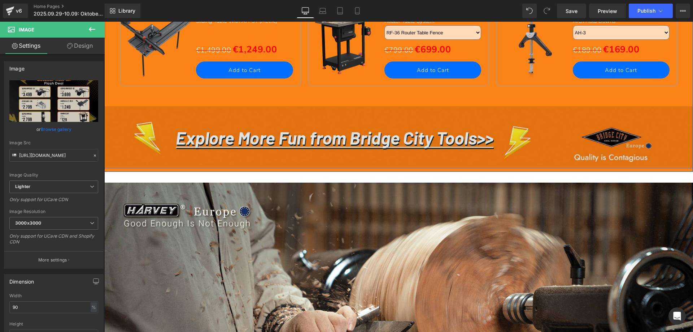
click at [287, 133] on img at bounding box center [398, 135] width 589 height 64
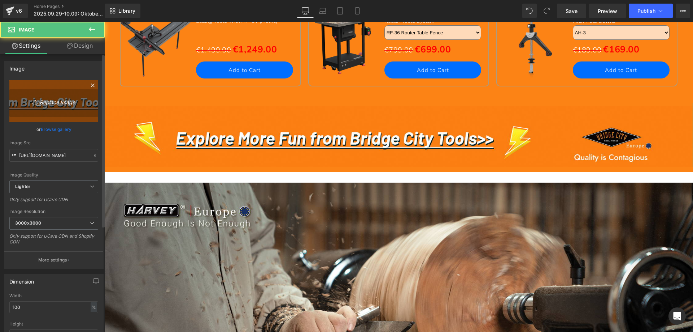
click at [56, 101] on icon "Replace Image" at bounding box center [54, 100] width 58 height 9
type input "C:\fakepath\跳转_10.jpg"
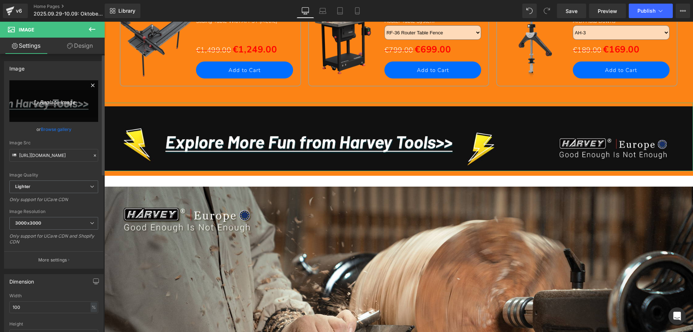
click at [37, 86] on link "Replace Image" at bounding box center [53, 101] width 89 height 42
type input "C:\fakepath\跳转_09.jpg"
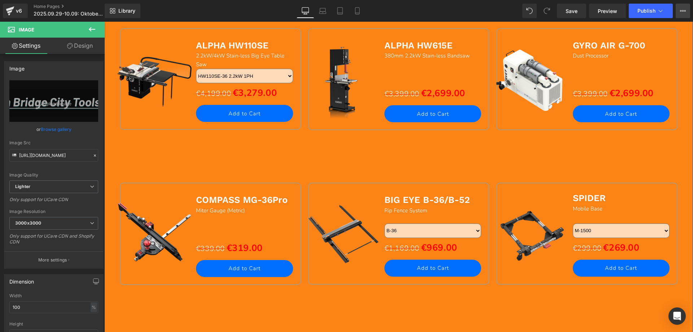
scroll to position [614, 0]
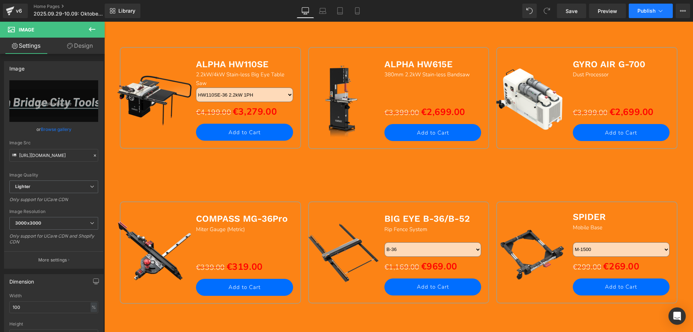
click at [641, 13] on span "Publish" at bounding box center [647, 11] width 18 height 6
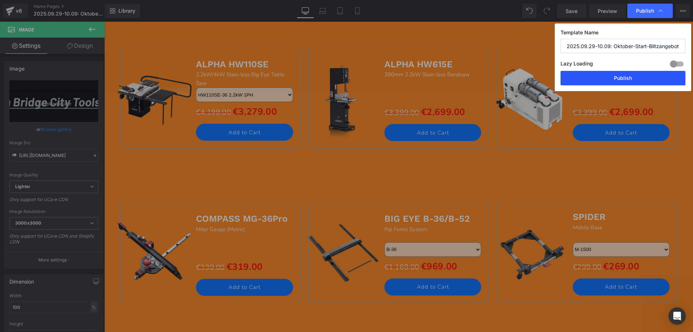
drag, startPoint x: 609, startPoint y: 74, endPoint x: 506, endPoint y: 52, distance: 105.3
click at [609, 74] on button "Publish" at bounding box center [623, 78] width 125 height 14
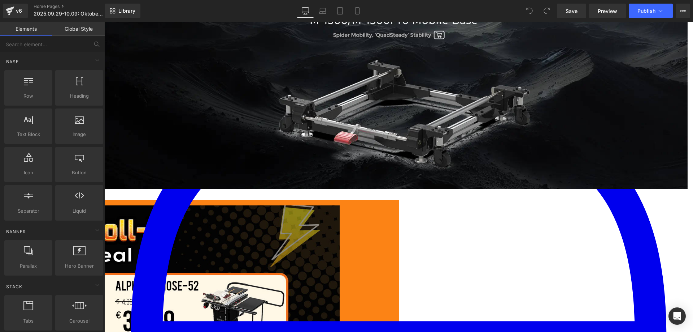
scroll to position [542, 0]
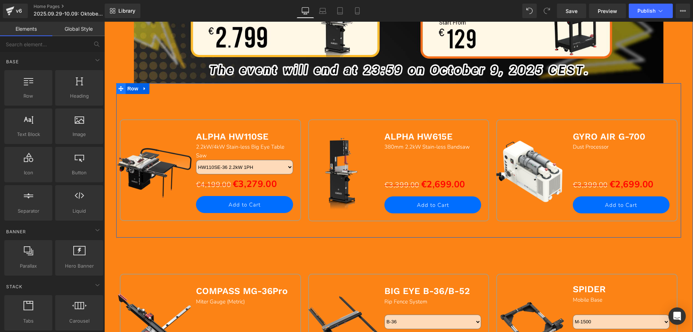
drag, startPoint x: 126, startPoint y: 89, endPoint x: 118, endPoint y: 84, distance: 9.1
click at [126, 89] on span "Row" at bounding box center [133, 88] width 14 height 11
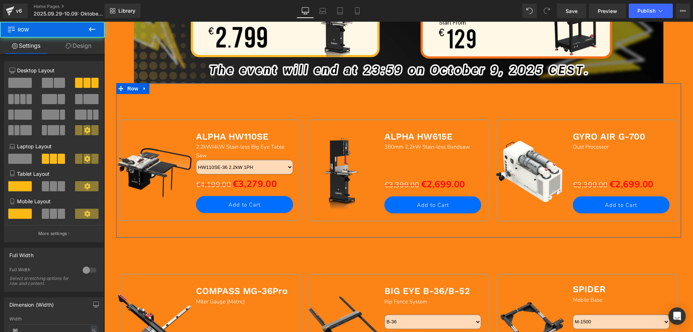
click at [80, 49] on link "Design" at bounding box center [78, 46] width 52 height 16
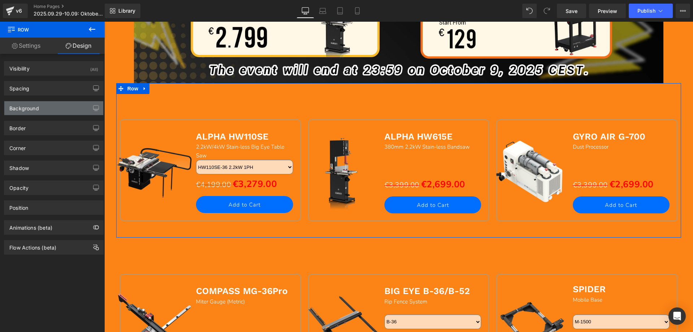
click at [41, 108] on div "Background" at bounding box center [53, 108] width 99 height 14
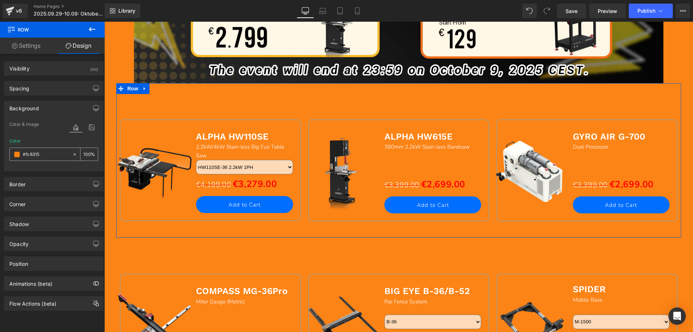
click at [40, 155] on input "text" at bounding box center [46, 154] width 46 height 8
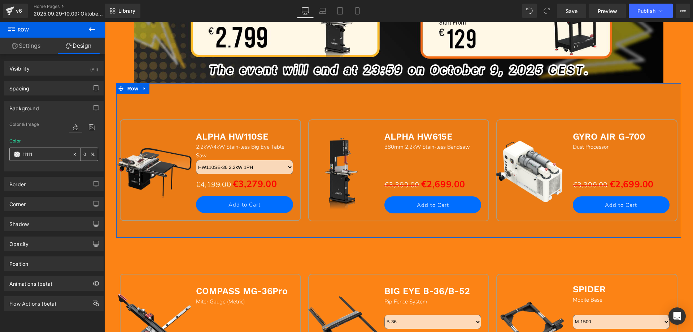
type input "111111"
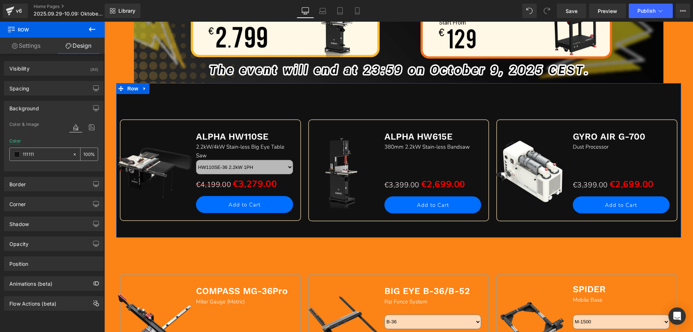
drag, startPoint x: 48, startPoint y: 154, endPoint x: 22, endPoint y: 152, distance: 25.7
click at [22, 152] on div "111111" at bounding box center [41, 154] width 62 height 13
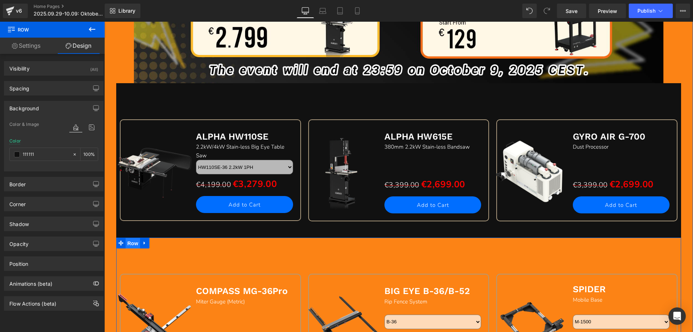
click at [128, 242] on span "Row" at bounding box center [133, 243] width 14 height 11
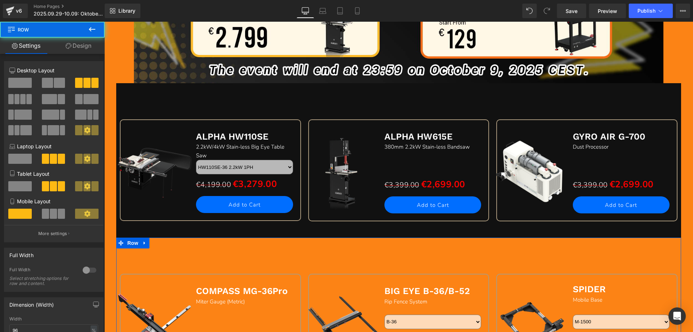
drag, startPoint x: 87, startPoint y: 41, endPoint x: 46, endPoint y: 117, distance: 86.3
click at [87, 41] on link "Design" at bounding box center [78, 46] width 52 height 16
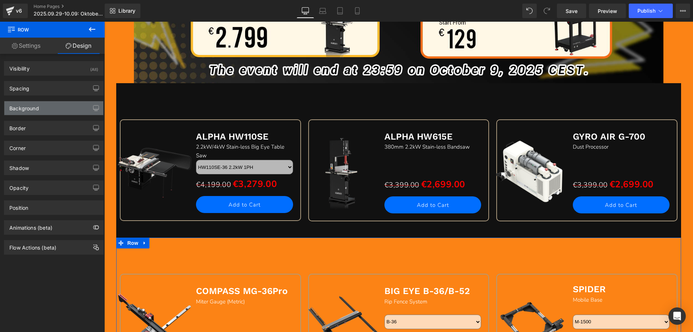
click at [44, 107] on div "Background" at bounding box center [53, 108] width 99 height 14
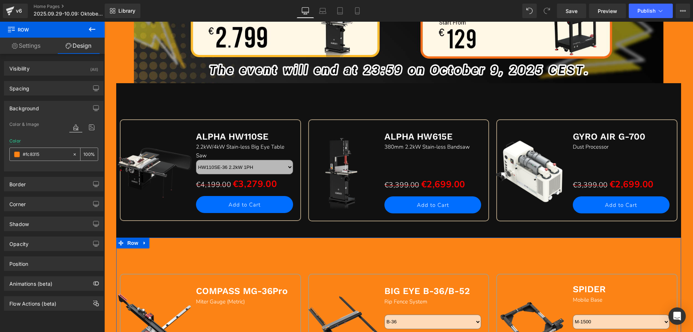
click at [44, 151] on input "#fc8315" at bounding box center [46, 154] width 46 height 8
paste input "111111"
type input "111111"
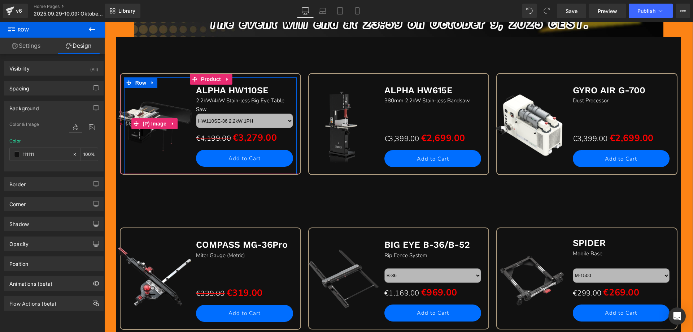
scroll to position [758, 0]
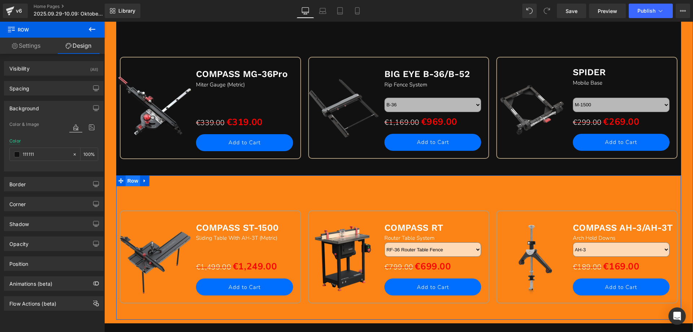
click at [126, 182] on span "Row" at bounding box center [133, 180] width 14 height 11
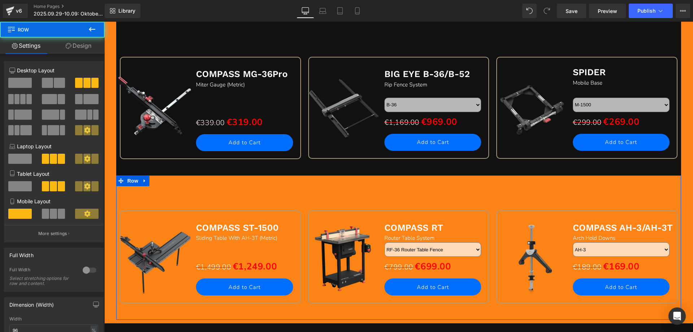
click at [80, 44] on link "Design" at bounding box center [78, 46] width 52 height 16
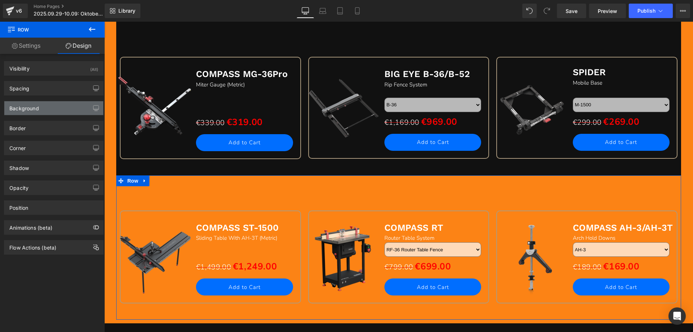
click at [42, 107] on div "Background" at bounding box center [53, 108] width 99 height 14
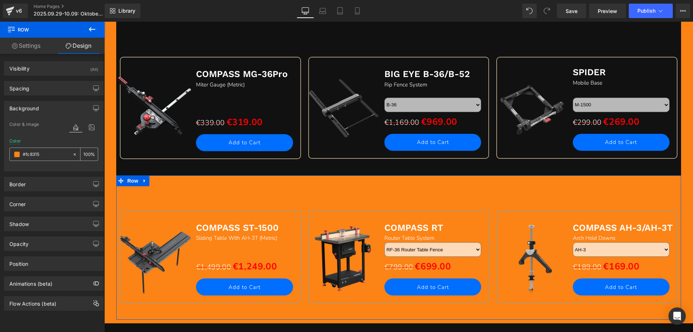
click at [45, 154] on input "#fc8315" at bounding box center [46, 154] width 46 height 8
paste input "111111"
type input "111111"
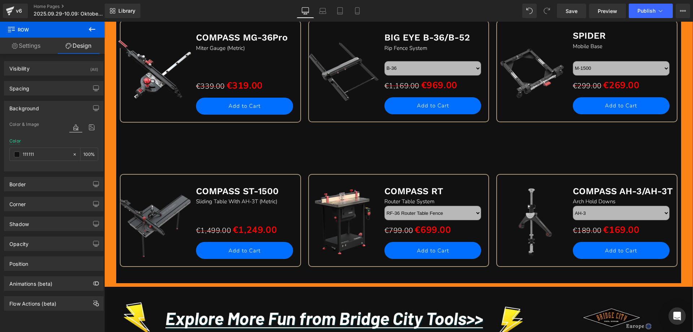
scroll to position [939, 0]
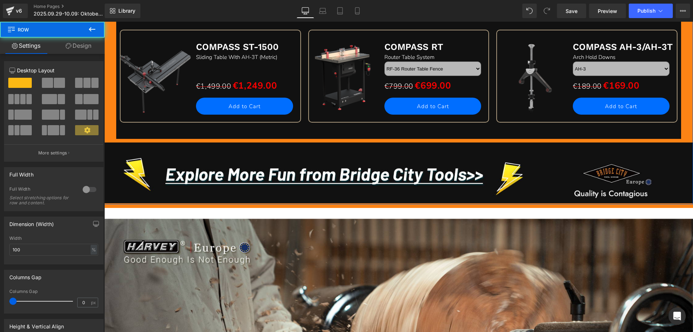
click at [79, 42] on link "Design" at bounding box center [78, 46] width 52 height 16
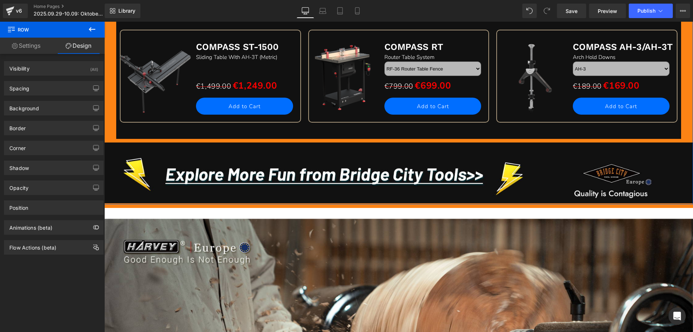
drag, startPoint x: 39, startPoint y: 109, endPoint x: 42, endPoint y: 117, distance: 8.2
click at [39, 109] on div "Background" at bounding box center [53, 108] width 99 height 14
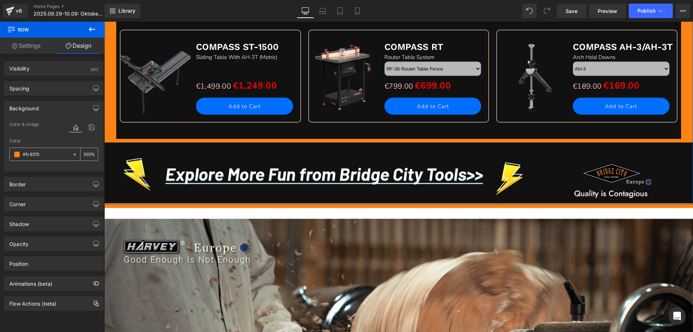
click at [49, 157] on input "#fc8315" at bounding box center [46, 154] width 46 height 8
paste input "111111"
type input "111111"
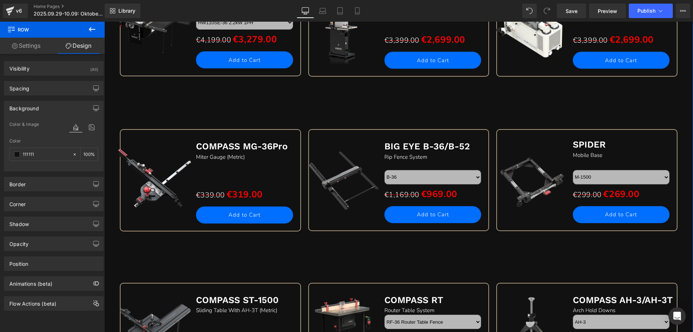
scroll to position [867, 0]
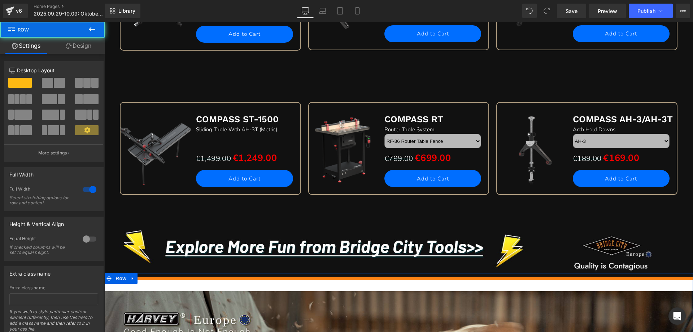
click at [81, 42] on link "Design" at bounding box center [78, 46] width 52 height 16
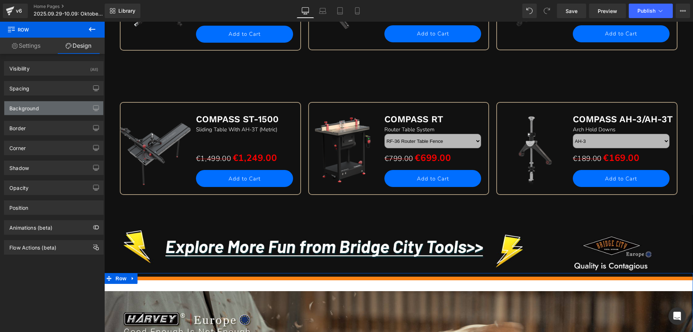
click at [40, 106] on div "Background" at bounding box center [53, 108] width 99 height 14
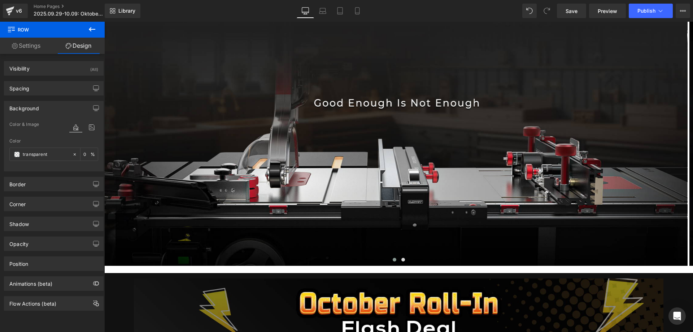
scroll to position [217, 0]
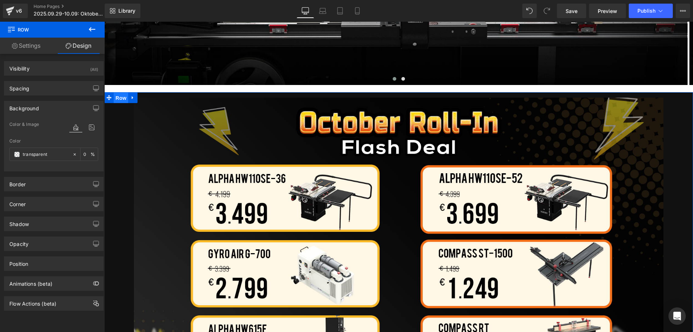
click at [121, 99] on span "Row" at bounding box center [121, 97] width 14 height 11
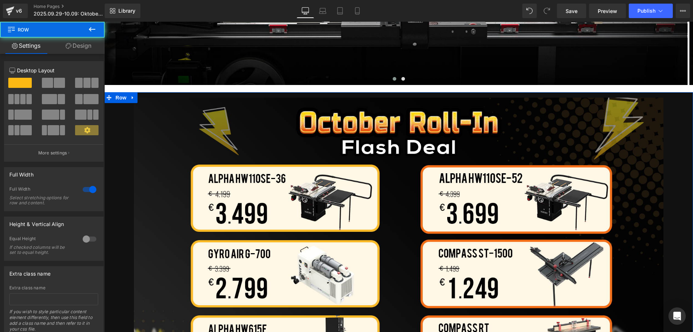
drag, startPoint x: 81, startPoint y: 46, endPoint x: 33, endPoint y: 126, distance: 93.5
click at [80, 46] on link "Design" at bounding box center [78, 46] width 52 height 16
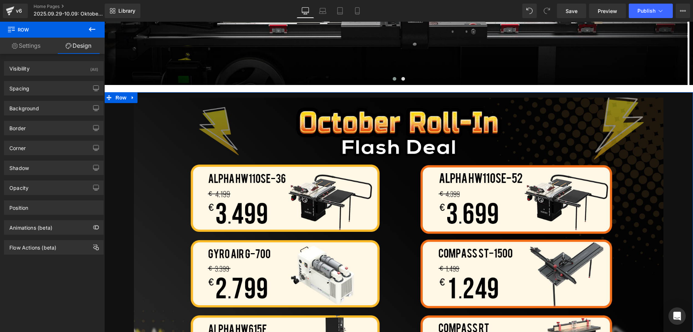
drag, startPoint x: 32, startPoint y: 108, endPoint x: 38, endPoint y: 129, distance: 21.4
click at [33, 109] on div "Background" at bounding box center [24, 106] width 30 height 10
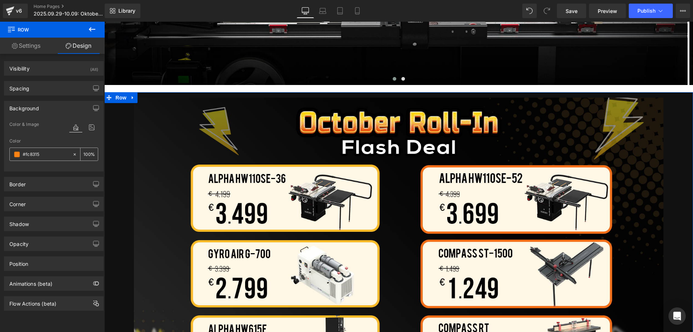
click at [47, 154] on input "#fc8315" at bounding box center [46, 154] width 46 height 8
paste input "111111"
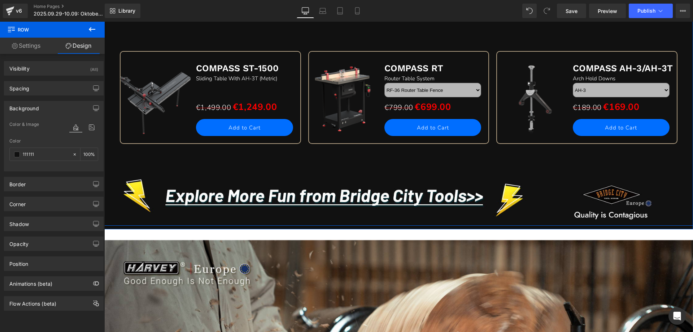
scroll to position [975, 0]
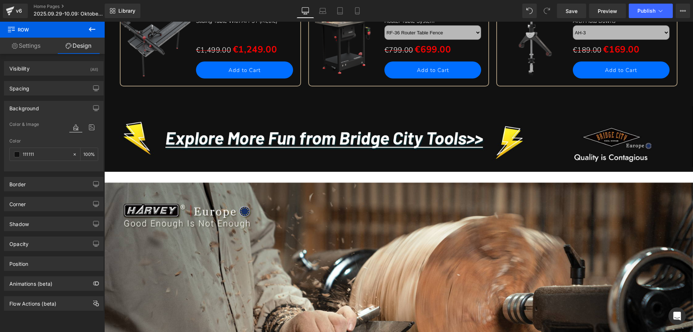
type input "111111"
click at [82, 30] on button at bounding box center [91, 30] width 25 height 16
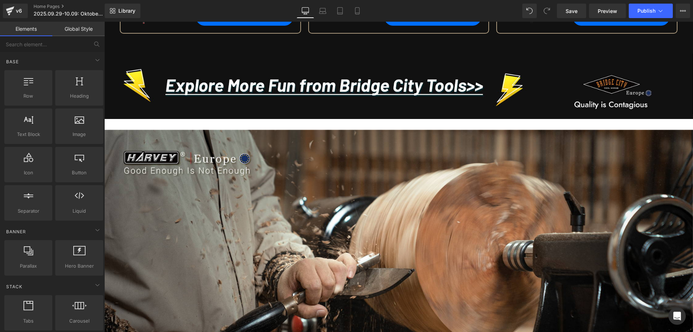
scroll to position [939, 0]
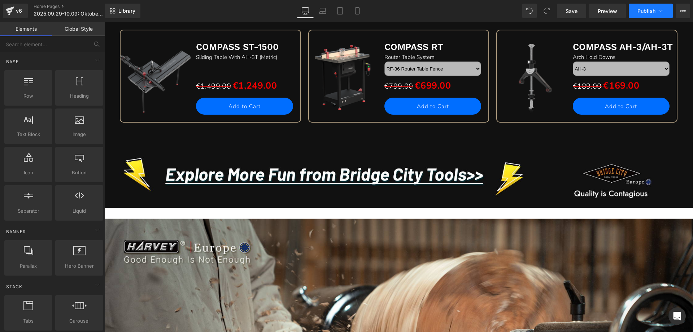
click at [645, 12] on span "Publish" at bounding box center [647, 11] width 18 height 6
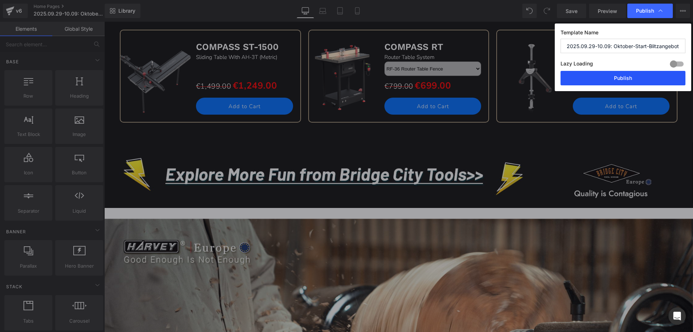
click at [605, 75] on button "Publish" at bounding box center [623, 78] width 125 height 14
